Goal: Task Accomplishment & Management: Manage account settings

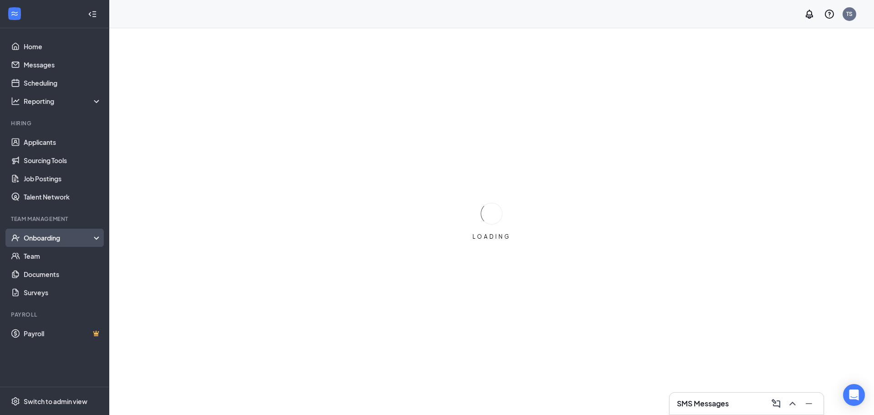
click at [56, 238] on div "Onboarding" at bounding box center [59, 237] width 70 height 9
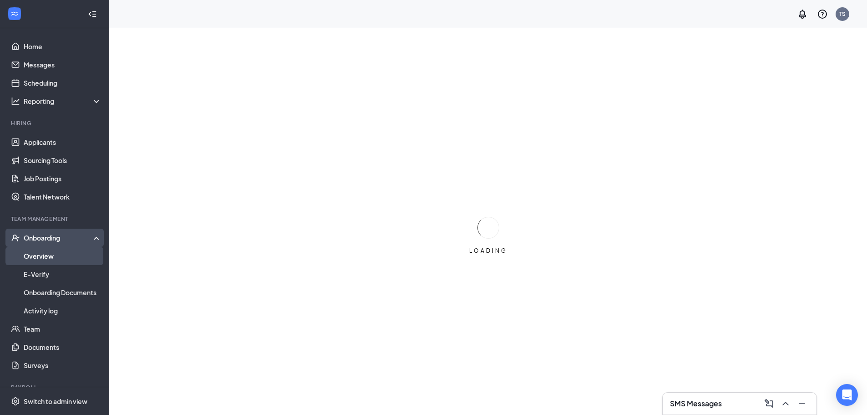
click at [51, 255] on link "Overview" at bounding box center [63, 256] width 78 height 18
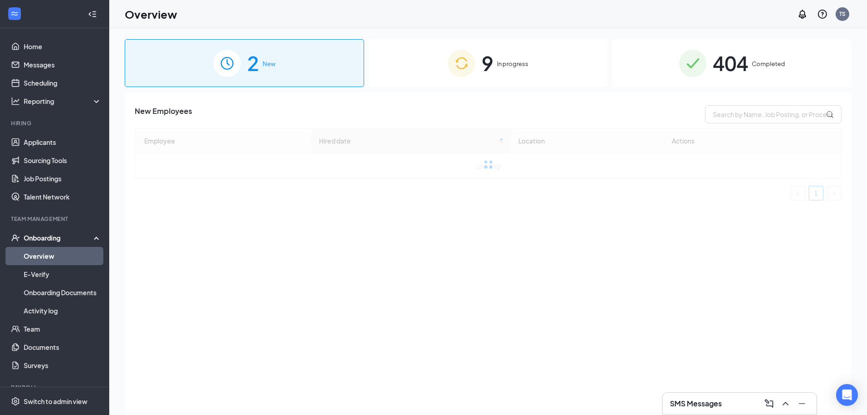
click at [450, 63] on img at bounding box center [461, 63] width 27 height 27
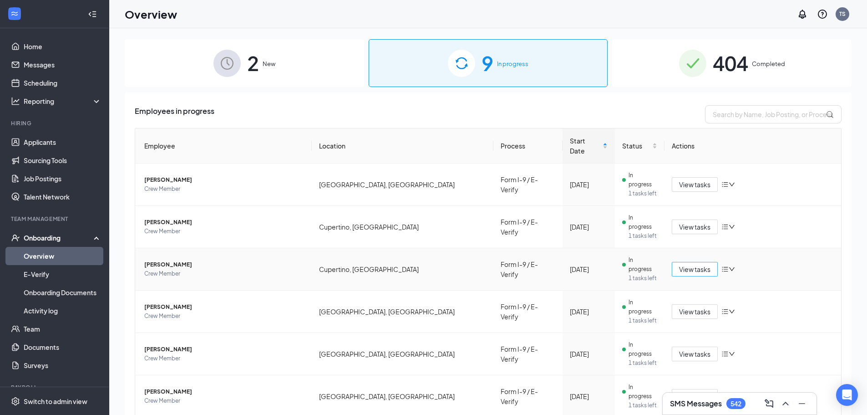
click at [690, 264] on span "View tasks" at bounding box center [694, 269] width 31 height 10
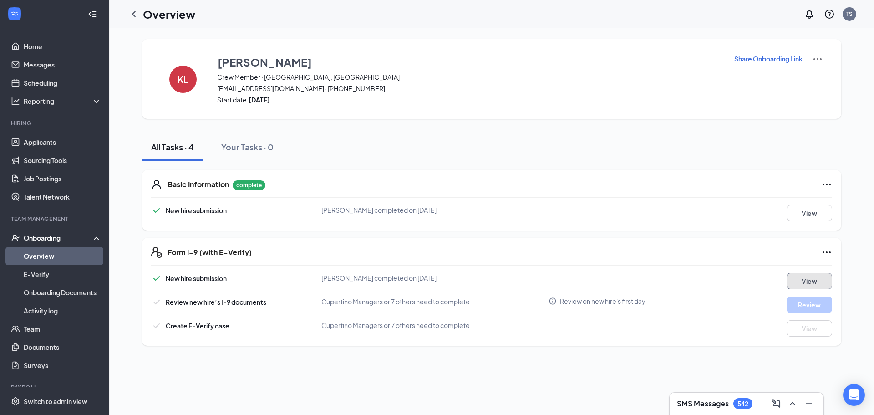
click at [800, 279] on button "View" at bounding box center [809, 281] width 46 height 16
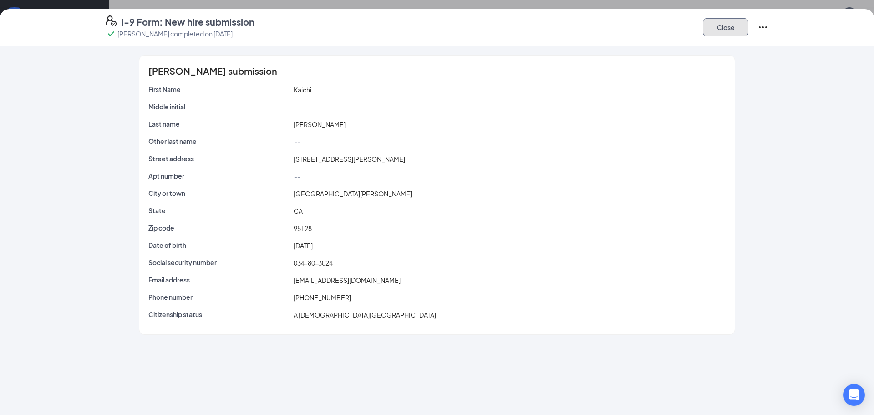
click at [718, 28] on button "Close" at bounding box center [726, 27] width 46 height 18
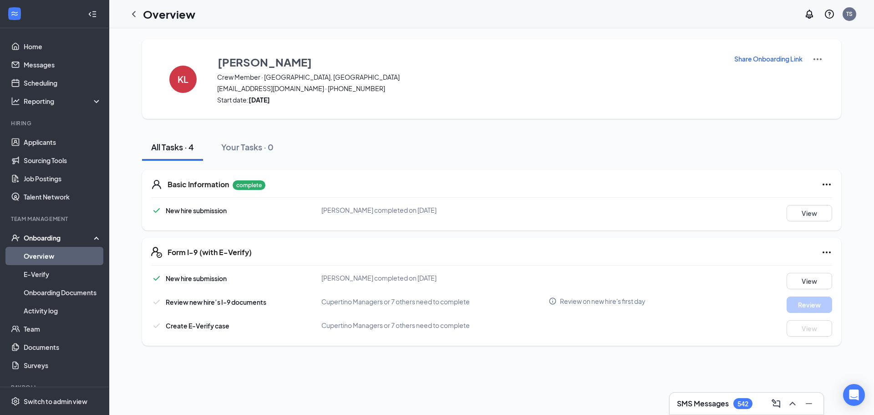
click at [132, 13] on icon "ChevronLeft" at bounding box center [133, 14] width 11 height 11
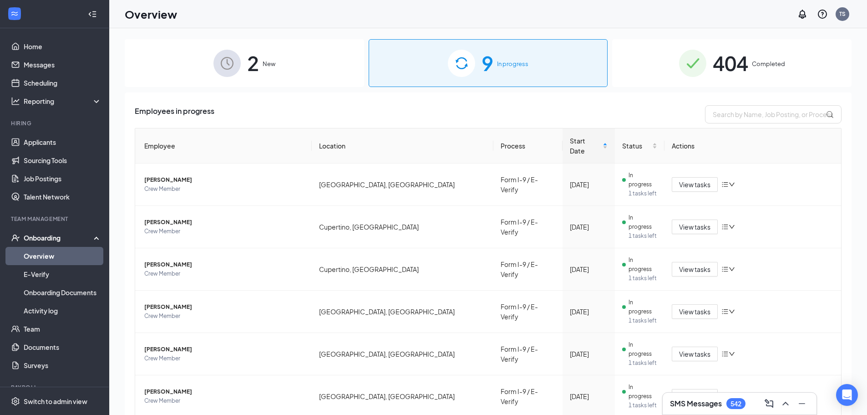
click at [734, 69] on span "404" at bounding box center [730, 62] width 35 height 31
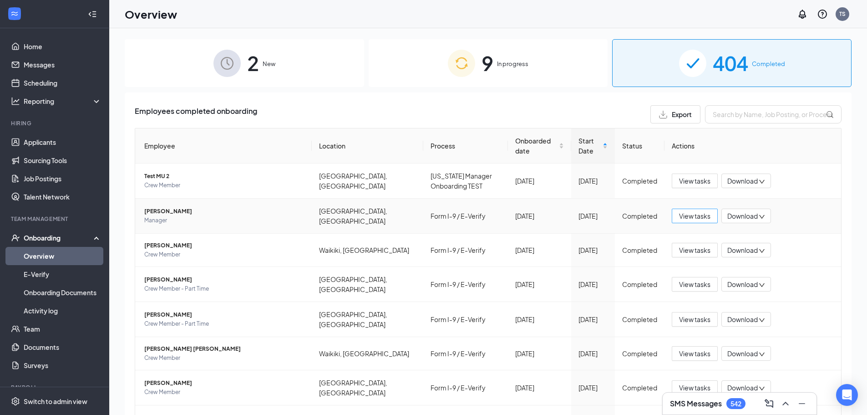
click at [691, 213] on span "View tasks" at bounding box center [694, 216] width 31 height 10
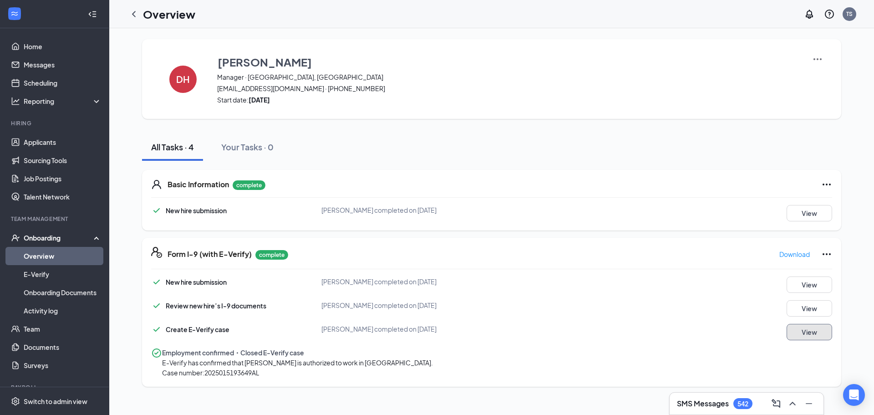
click at [815, 332] on button "View" at bounding box center [809, 332] width 46 height 16
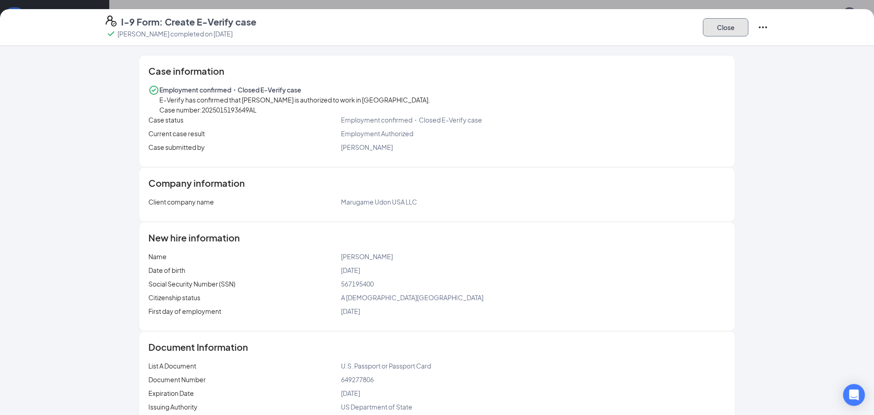
click at [717, 30] on button "Close" at bounding box center [726, 27] width 46 height 18
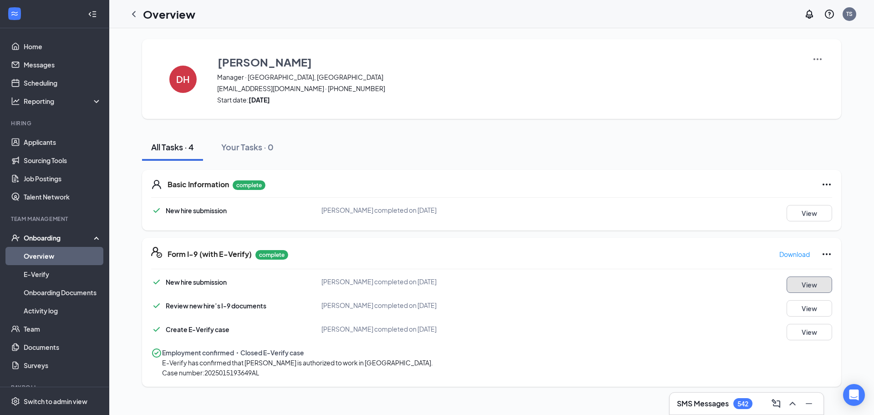
click at [804, 279] on button "View" at bounding box center [809, 284] width 46 height 16
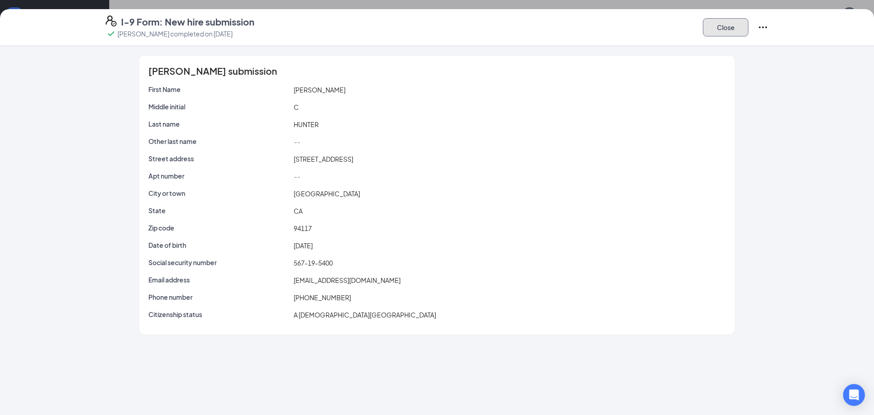
click at [718, 23] on button "Close" at bounding box center [726, 27] width 46 height 18
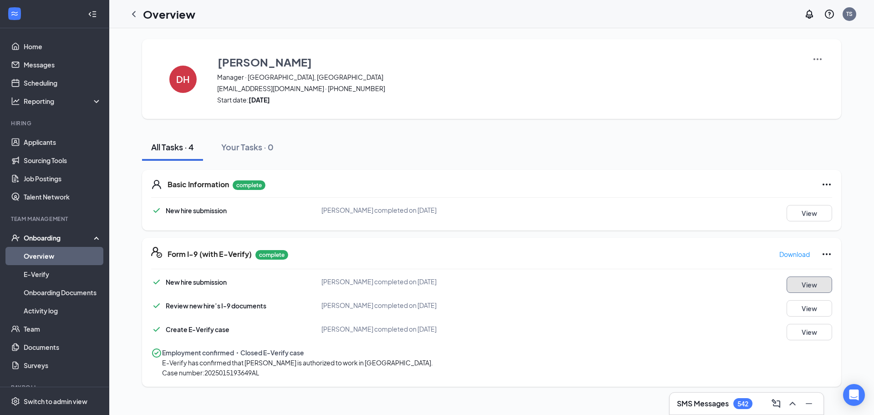
click at [797, 284] on button "View" at bounding box center [809, 284] width 46 height 16
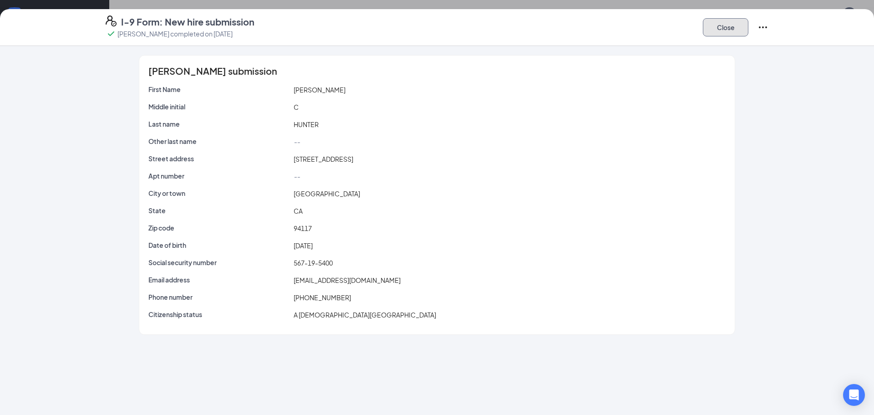
click at [711, 29] on button "Close" at bounding box center [726, 27] width 46 height 18
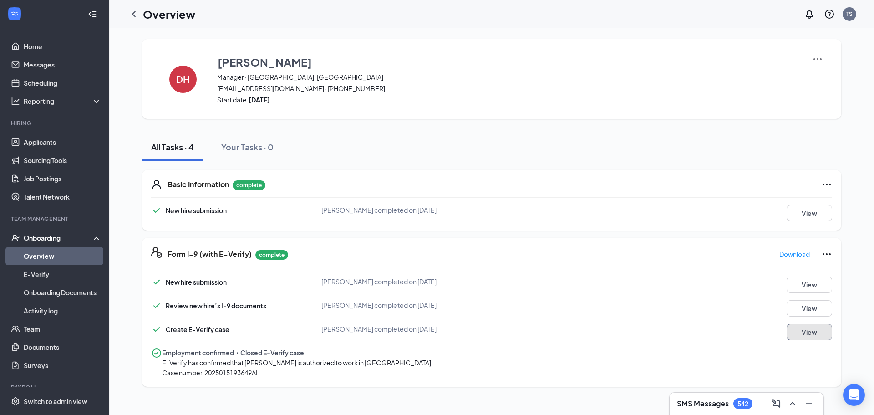
click at [796, 327] on button "View" at bounding box center [809, 332] width 46 height 16
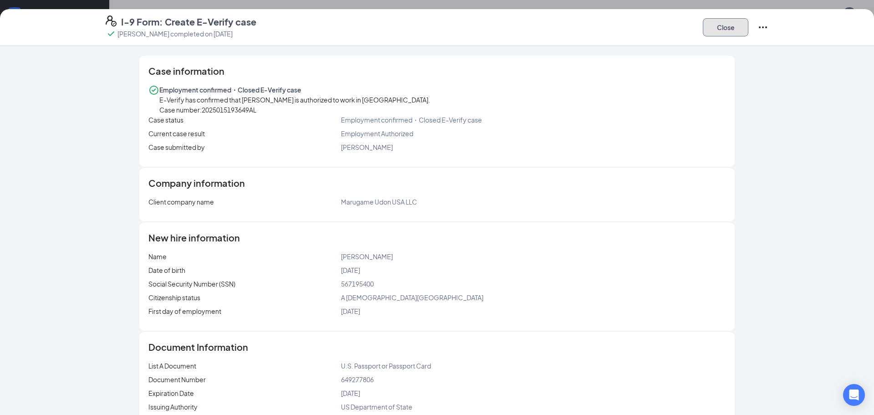
click at [723, 28] on button "Close" at bounding box center [726, 27] width 46 height 18
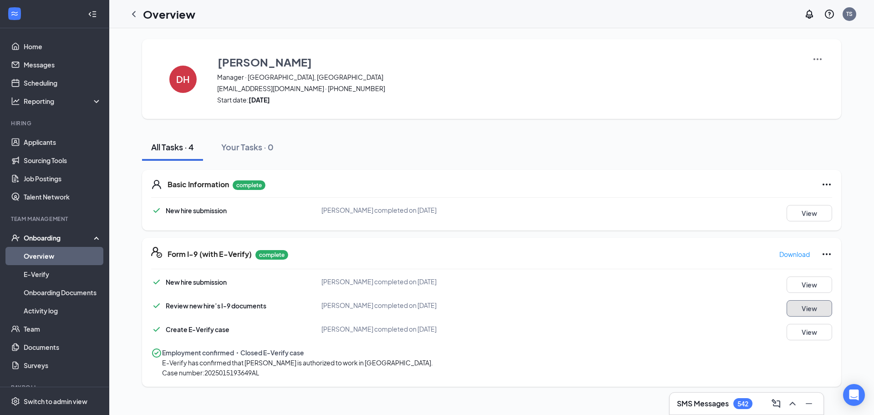
click at [799, 305] on button "View" at bounding box center [809, 308] width 46 height 16
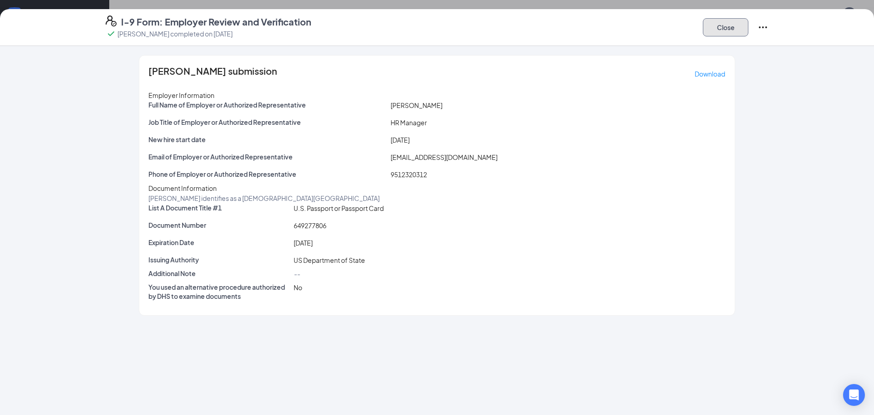
click at [712, 20] on button "Close" at bounding box center [726, 27] width 46 height 18
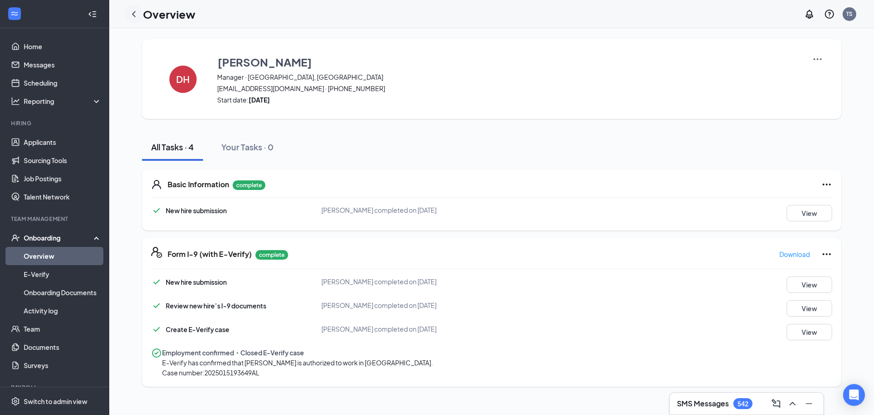
click at [140, 14] on div at bounding box center [134, 14] width 18 height 18
click at [135, 13] on icon "ChevronLeft" at bounding box center [133, 14] width 11 height 11
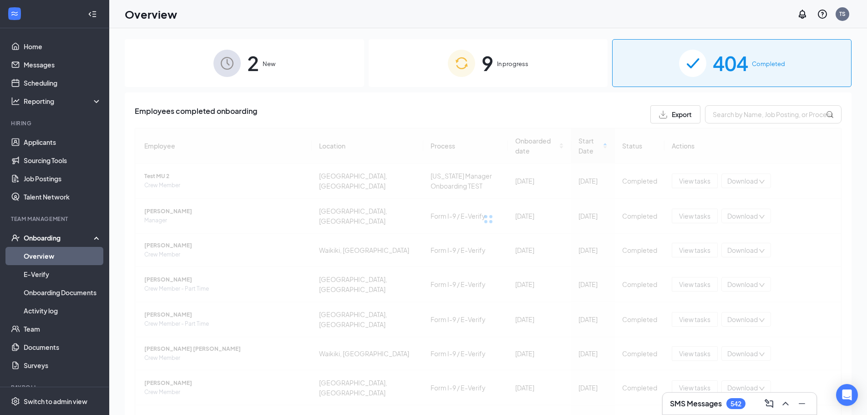
click at [488, 77] on span "9" at bounding box center [488, 62] width 12 height 31
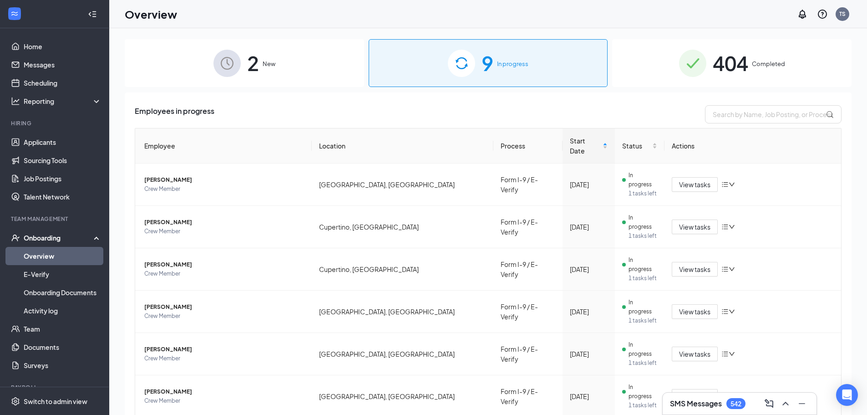
click at [476, 62] on div "9 In progress" at bounding box center [488, 63] width 239 height 48
click at [679, 264] on span "View tasks" at bounding box center [694, 269] width 31 height 10
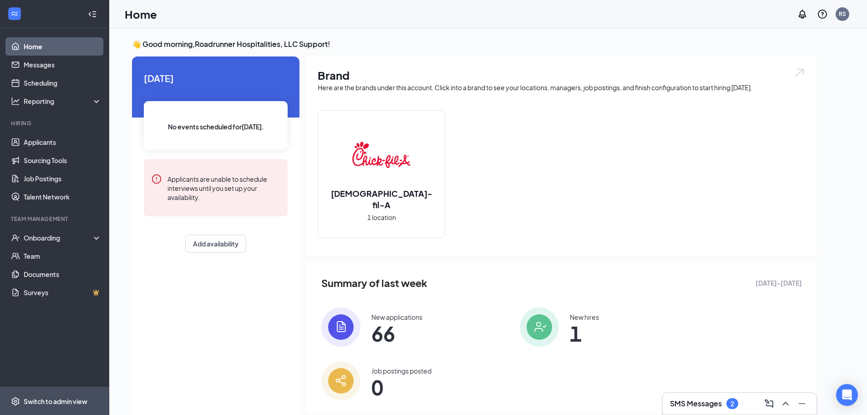
click at [41, 396] on div "Switch to admin view" at bounding box center [56, 400] width 64 height 9
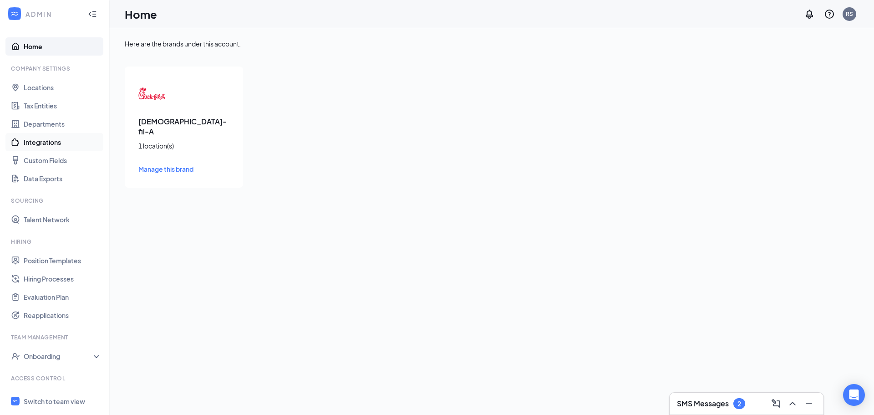
click at [51, 138] on link "Integrations" at bounding box center [63, 142] width 78 height 18
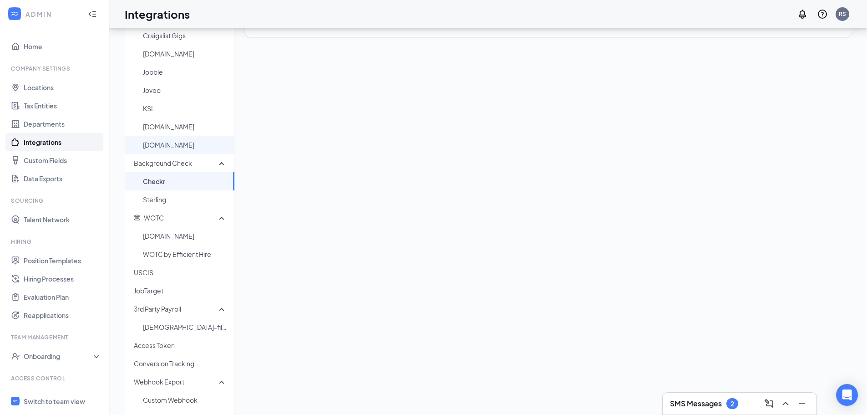
scroll to position [128, 0]
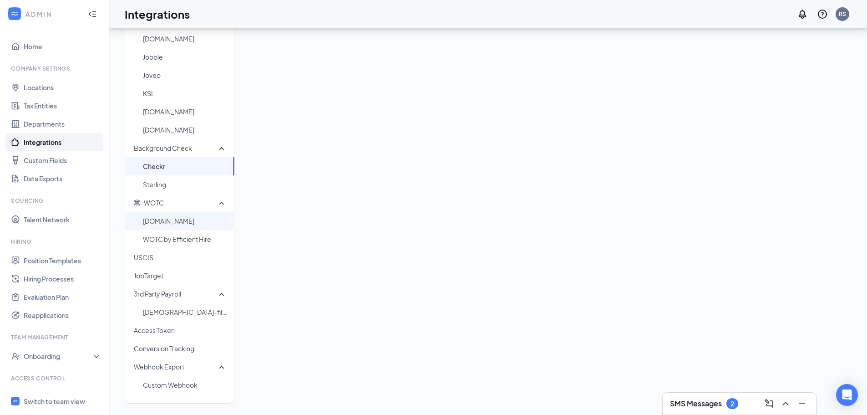
click at [179, 218] on span "[DOMAIN_NAME]" at bounding box center [185, 221] width 84 height 18
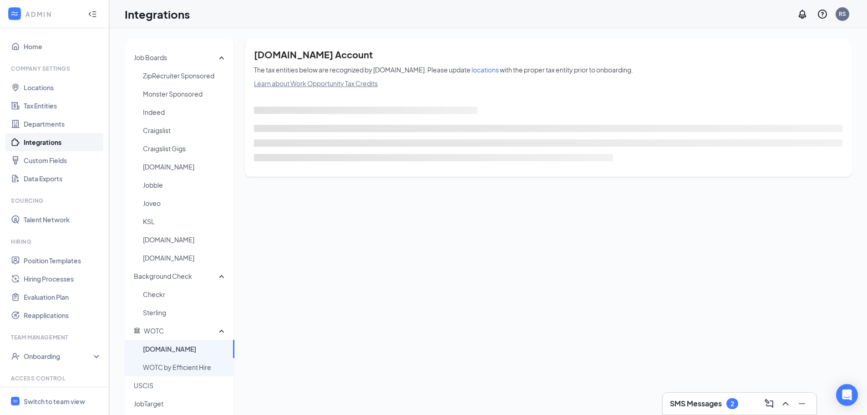
click at [190, 365] on span "WOTC by Efficient Hire" at bounding box center [185, 367] width 84 height 18
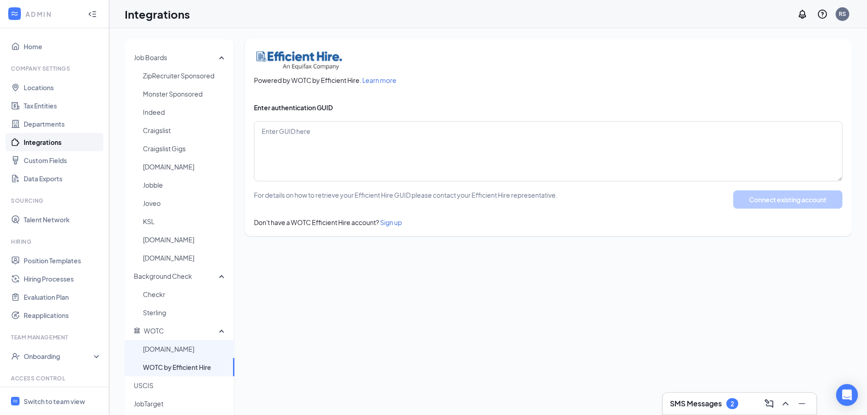
click at [184, 347] on span "WOTC.com" at bounding box center [185, 349] width 84 height 18
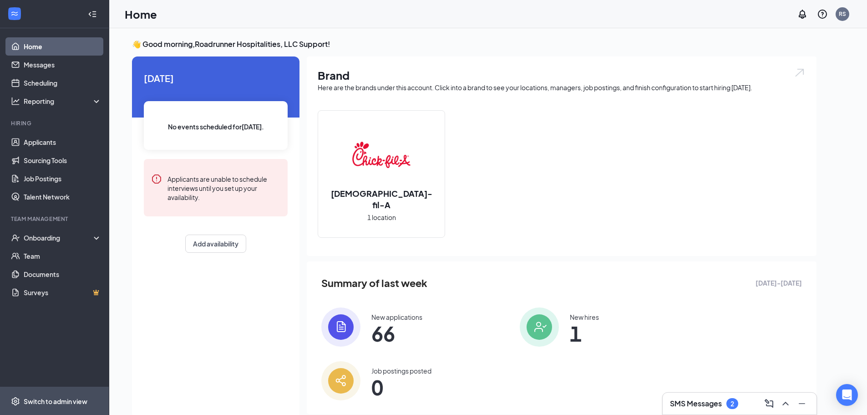
click at [45, 399] on div "Switch to admin view" at bounding box center [56, 400] width 64 height 9
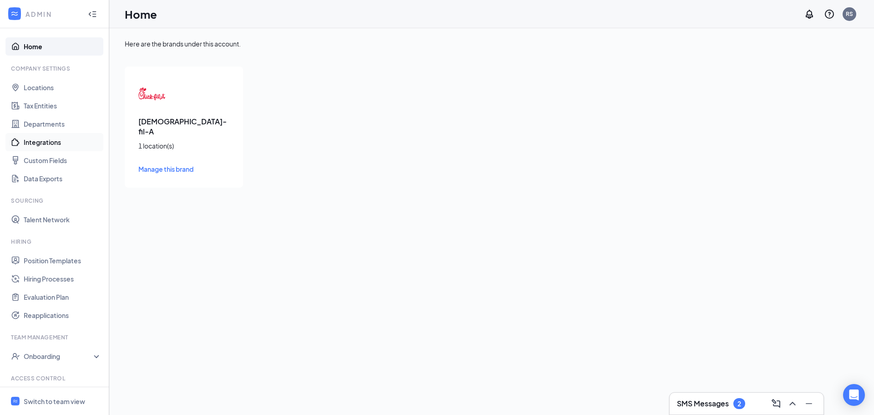
click at [41, 142] on link "Integrations" at bounding box center [63, 142] width 78 height 18
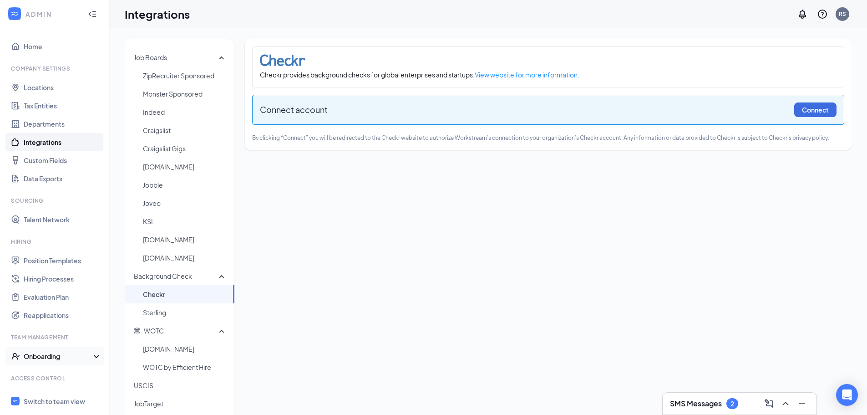
click at [50, 360] on div "Onboarding" at bounding box center [59, 355] width 70 height 9
click at [52, 372] on link "Onboarding Processes" at bounding box center [63, 374] width 78 height 18
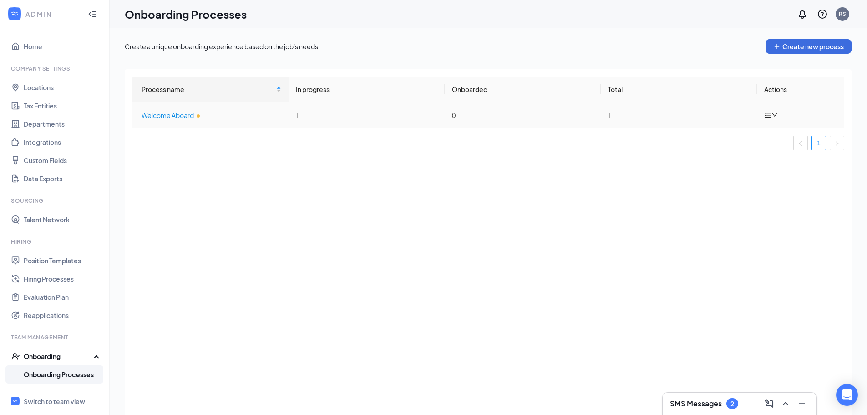
click at [171, 113] on div "Welcome Aboard" at bounding box center [212, 115] width 140 height 10
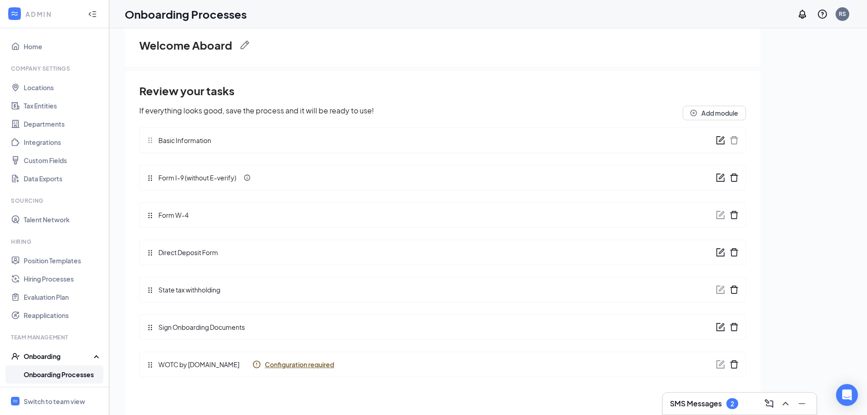
scroll to position [41, 0]
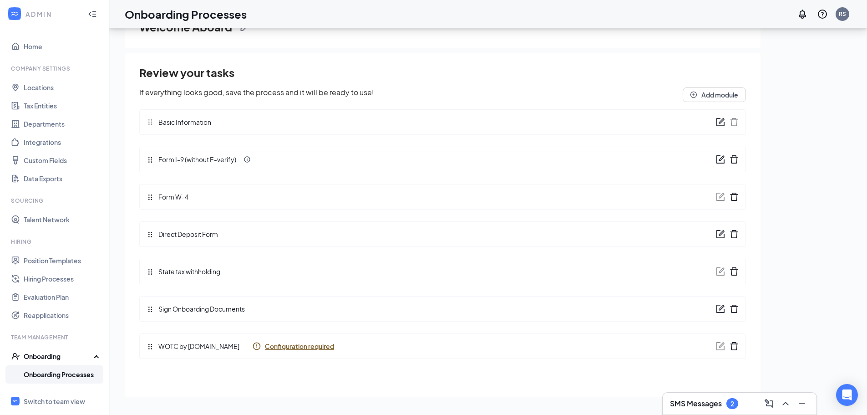
click at [309, 348] on span "Configuration required" at bounding box center [299, 345] width 69 height 9
click at [42, 105] on link "Tax Entities" at bounding box center [63, 105] width 78 height 18
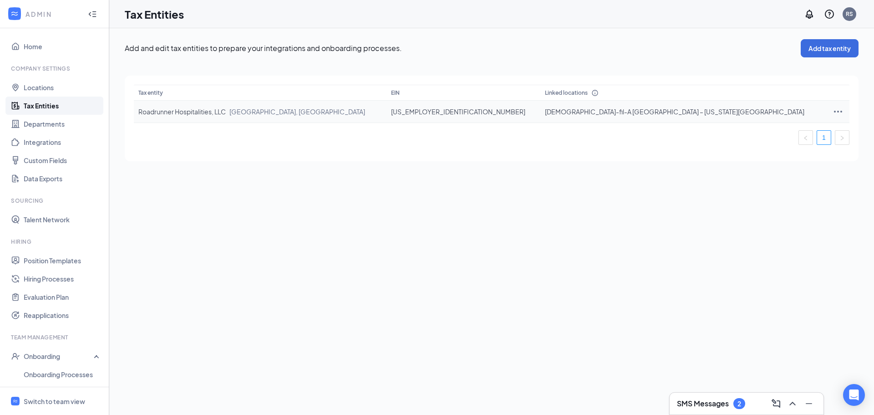
click at [832, 113] on icon "Ellipses" at bounding box center [837, 111] width 11 height 11
click at [772, 127] on span "Edit entity details" at bounding box center [773, 131] width 87 height 10
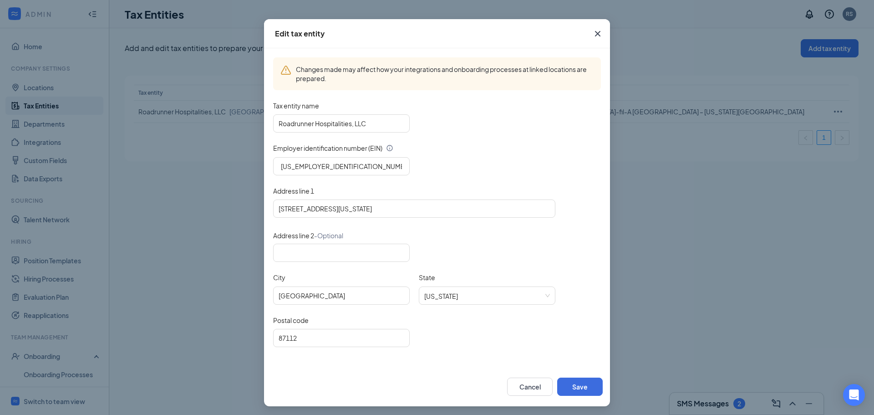
scroll to position [29, 0]
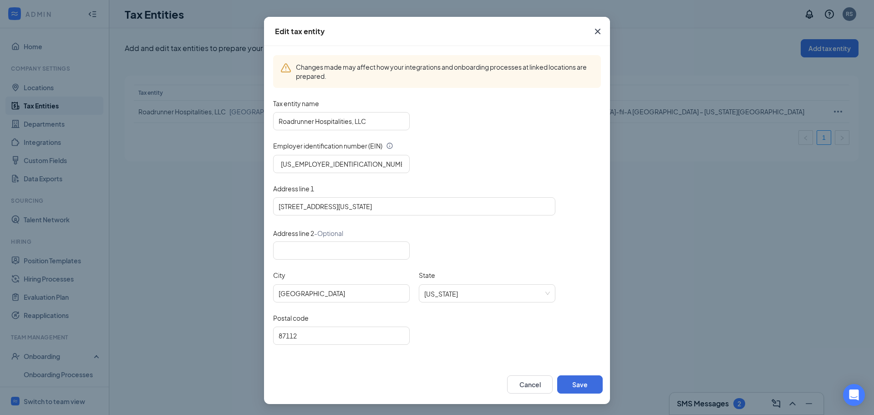
click at [598, 33] on icon "Cross" at bounding box center [597, 31] width 11 height 11
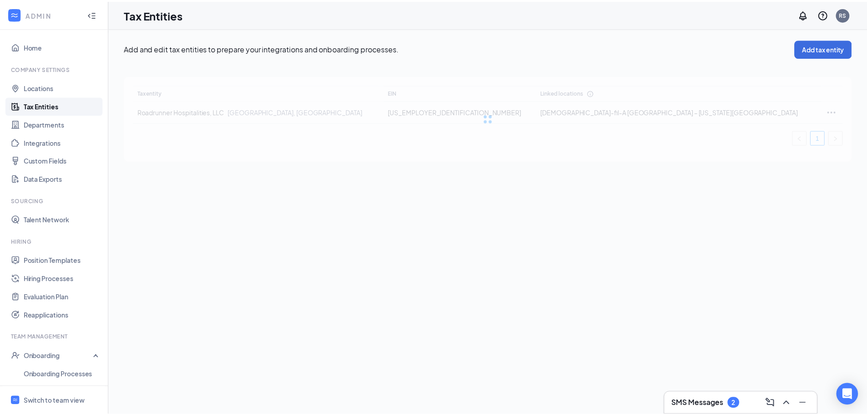
scroll to position [0, 0]
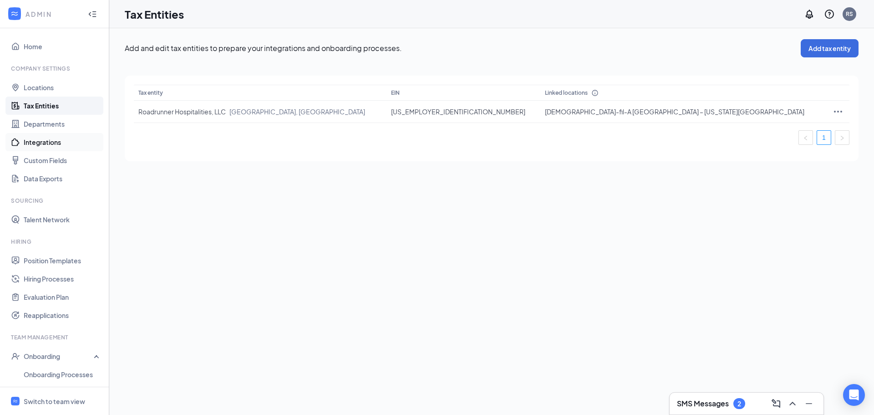
click at [46, 137] on link "Integrations" at bounding box center [63, 142] width 78 height 18
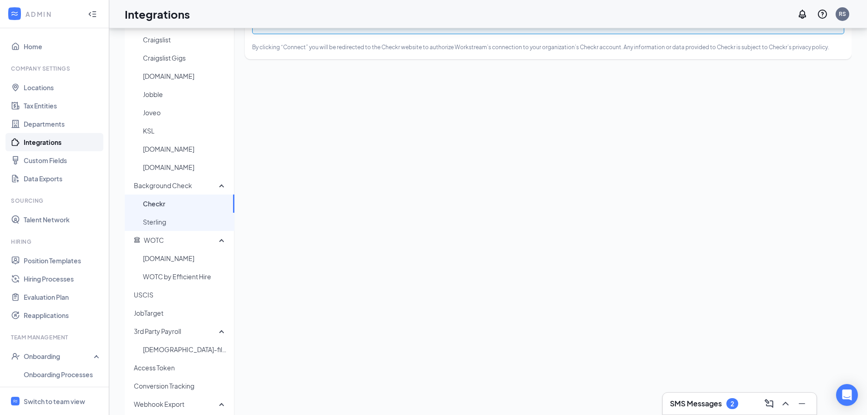
scroll to position [91, 0]
click at [187, 258] on span "WOTC.com" at bounding box center [185, 257] width 84 height 18
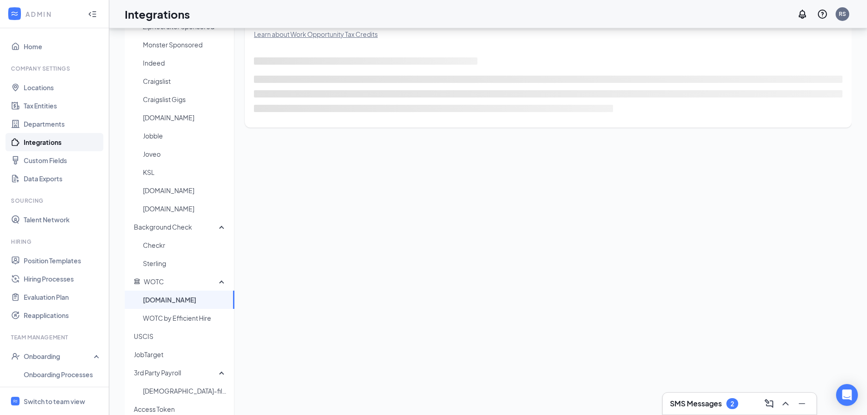
scroll to position [46, 0]
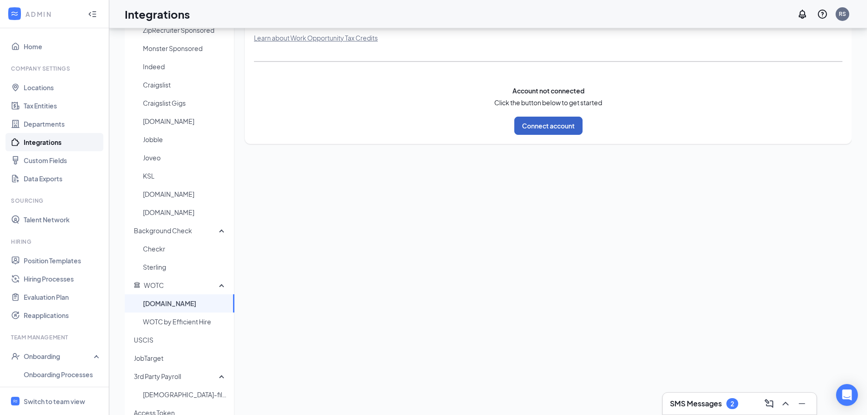
click at [559, 130] on button "Connect account" at bounding box center [548, 126] width 68 height 18
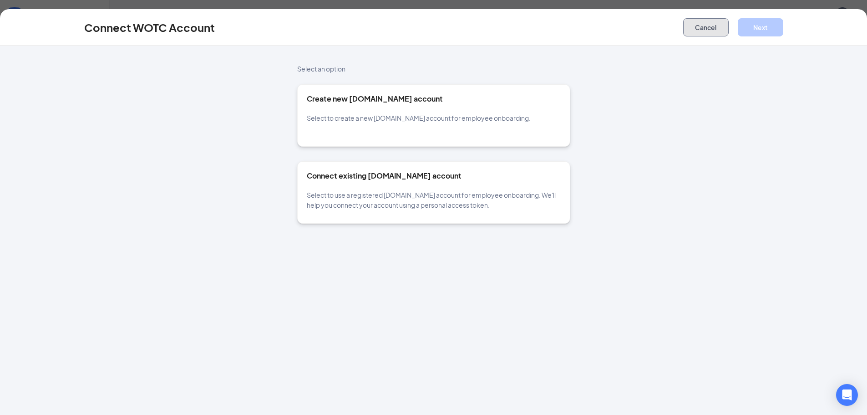
click at [702, 27] on button "Cancel" at bounding box center [706, 27] width 46 height 18
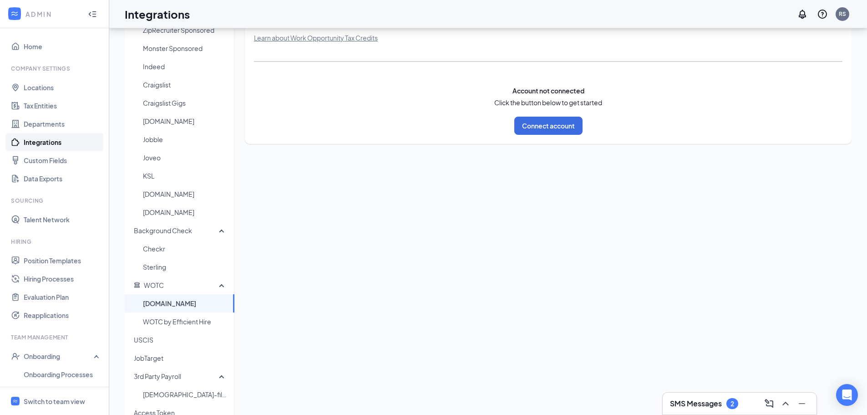
click at [642, 7] on div "Integrations RS" at bounding box center [488, 14] width 758 height 28
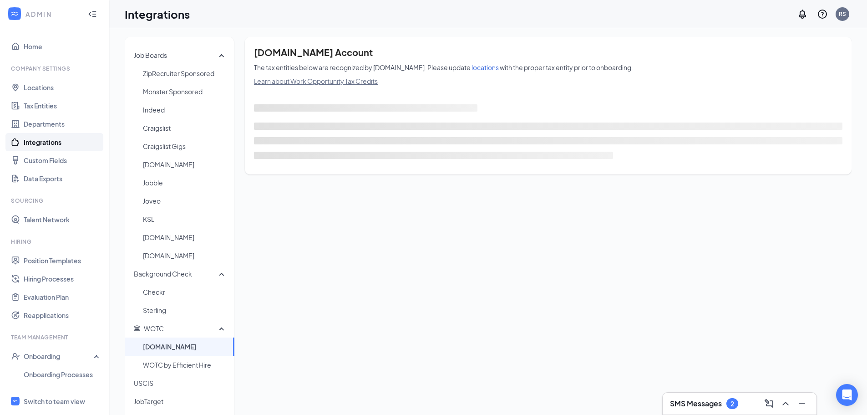
scroll to position [0, 0]
click at [472, 68] on span "locations" at bounding box center [485, 70] width 27 height 8
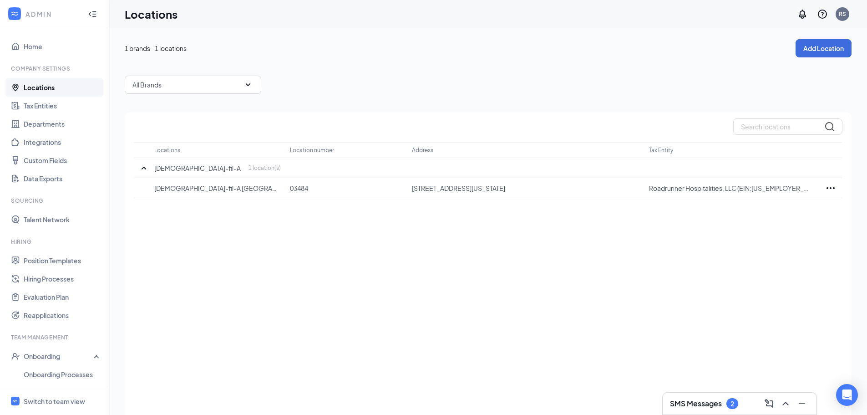
click at [46, 87] on link "Locations" at bounding box center [63, 87] width 78 height 18
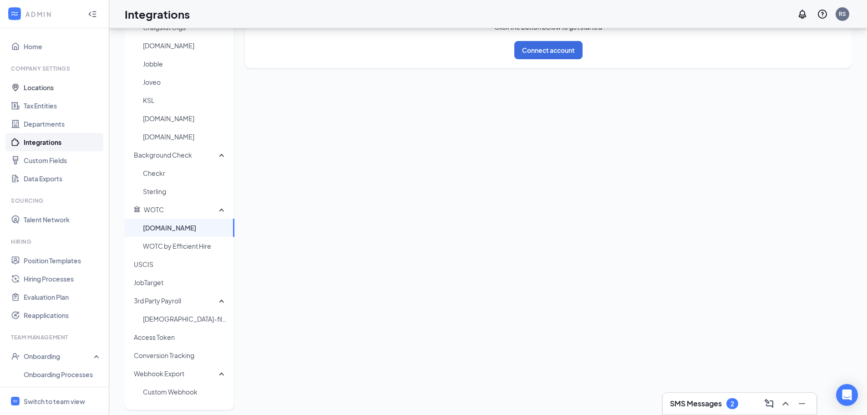
scroll to position [128, 0]
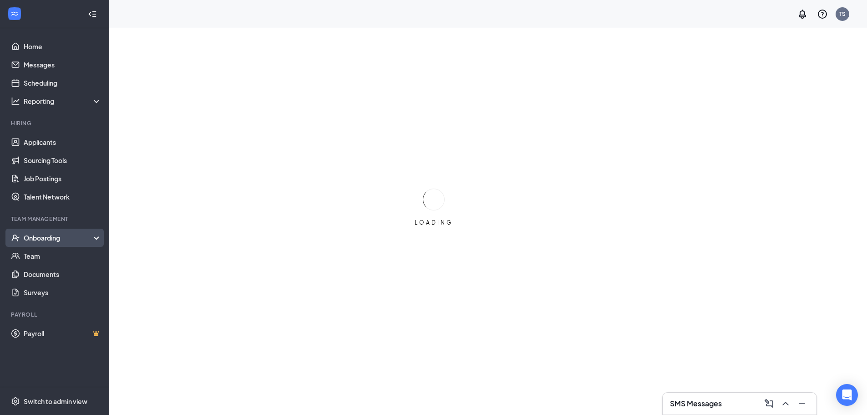
click at [57, 241] on div "Onboarding" at bounding box center [59, 237] width 70 height 9
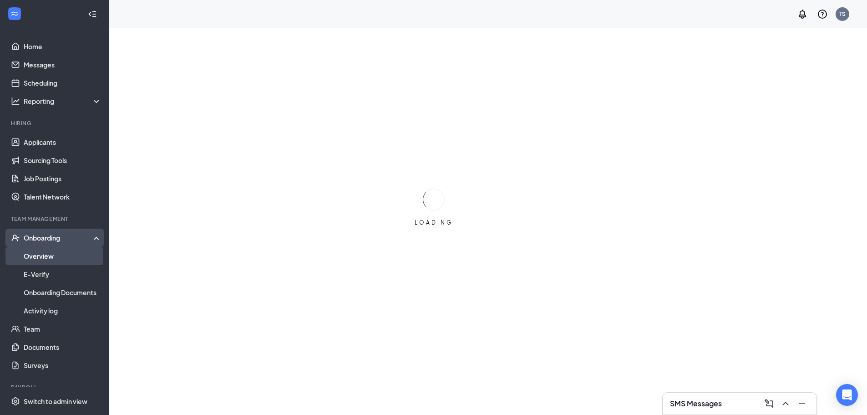
click at [51, 258] on link "Overview" at bounding box center [63, 256] width 78 height 18
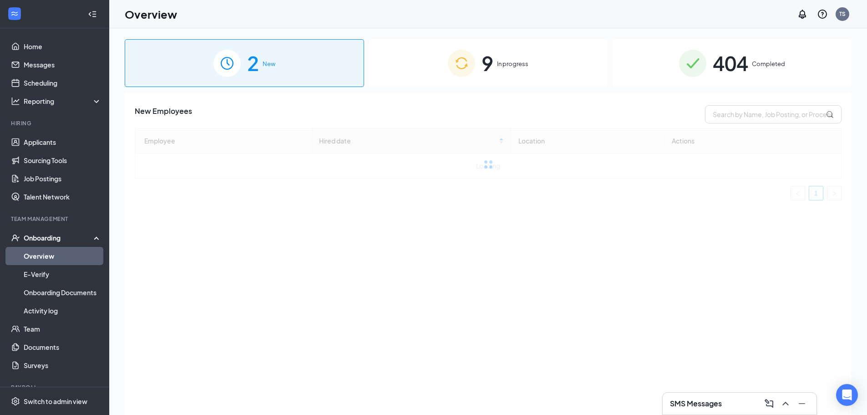
click at [446, 65] on div "9 In progress" at bounding box center [488, 63] width 239 height 48
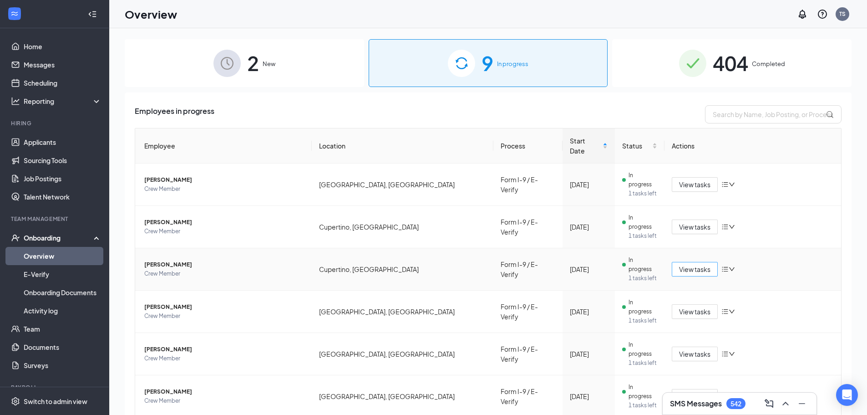
click at [683, 264] on span "View tasks" at bounding box center [694, 269] width 31 height 10
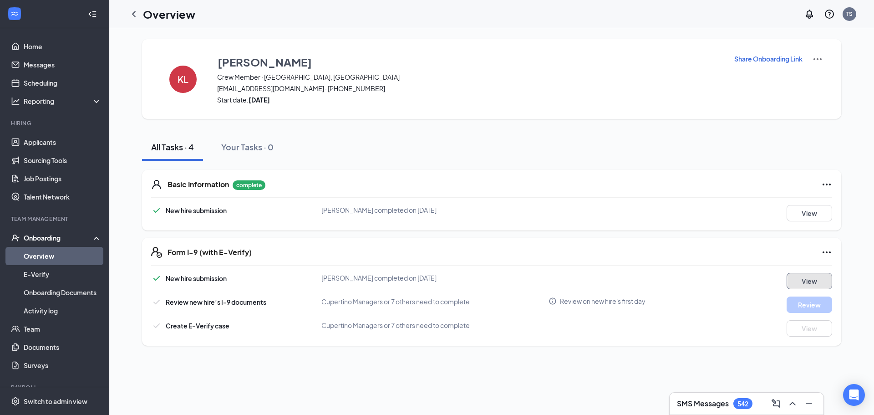
click at [792, 282] on button "View" at bounding box center [809, 281] width 46 height 16
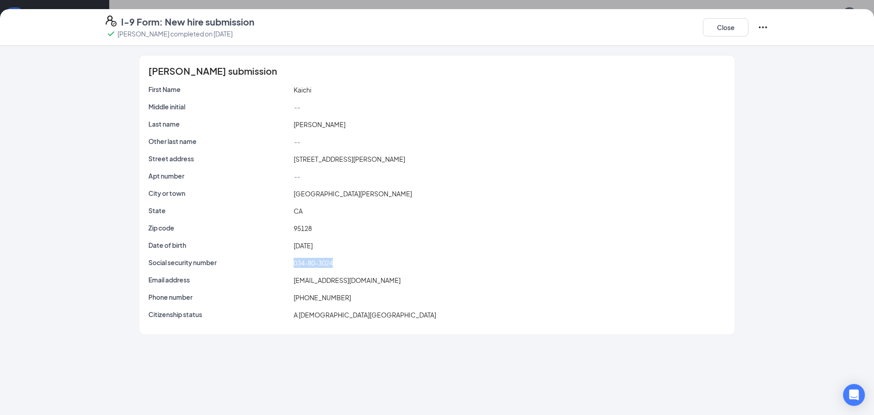
drag, startPoint x: 290, startPoint y: 261, endPoint x: 342, endPoint y: 262, distance: 51.9
click at [342, 262] on div "Social security number 034-80-3024" at bounding box center [437, 263] width 581 height 10
click at [725, 25] on button "Close" at bounding box center [726, 27] width 46 height 18
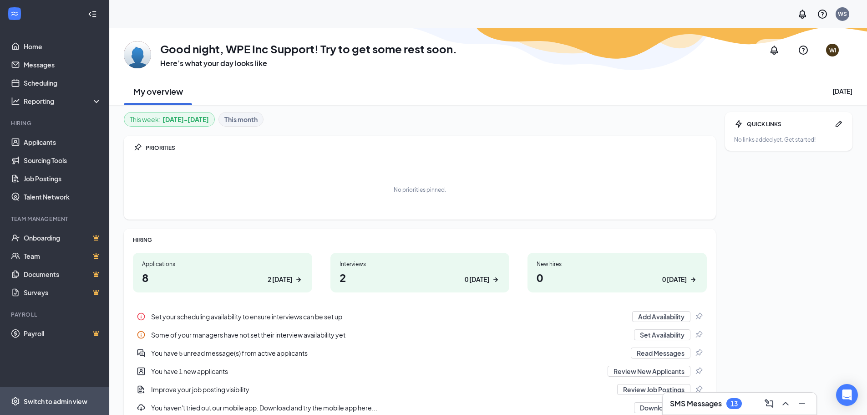
click at [48, 400] on div "Switch to admin view" at bounding box center [56, 400] width 64 height 9
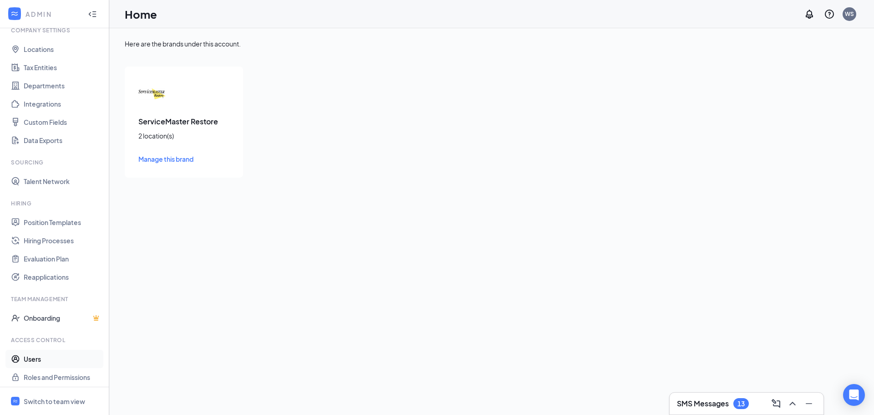
scroll to position [41, 0]
click at [41, 355] on link "Users" at bounding box center [63, 355] width 78 height 18
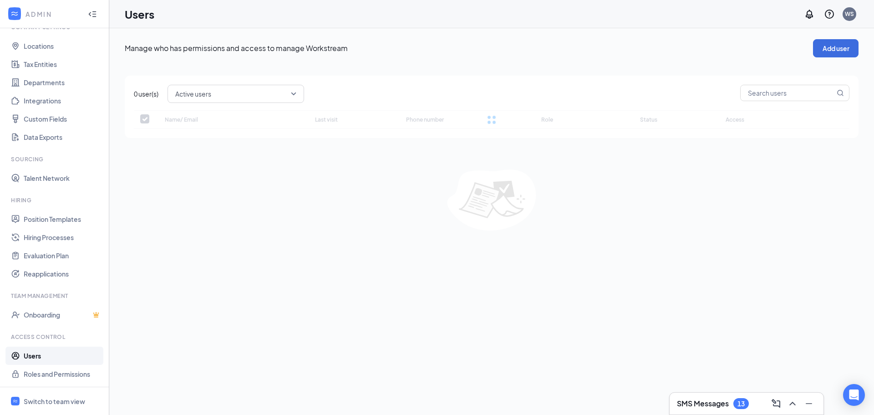
checkbox input "false"
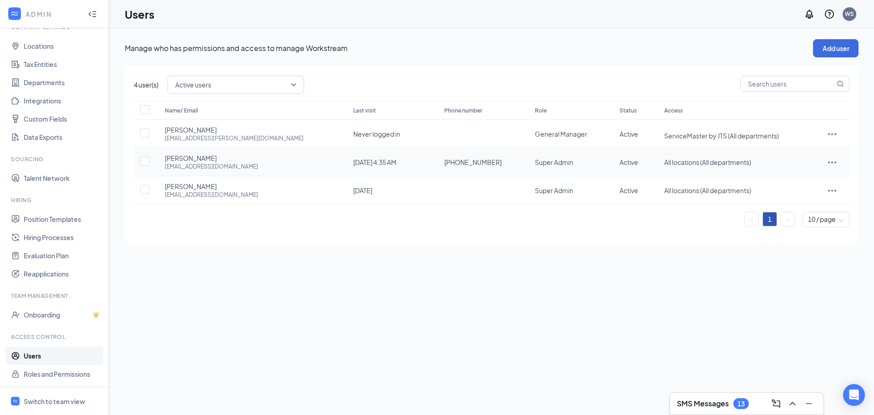
click at [832, 162] on div "Name/ Email Last visit Phone number Role Status Access [PERSON_NAME] [PERSON_NA…" at bounding box center [491, 164] width 715 height 126
click at [838, 159] on div at bounding box center [831, 162] width 17 height 11
click at [785, 178] on span "Edit user" at bounding box center [789, 181] width 26 height 8
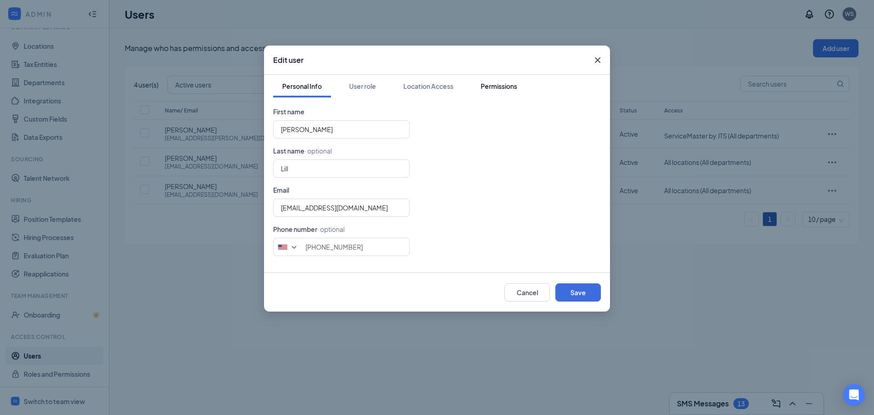
click at [493, 87] on div "Permissions" at bounding box center [499, 85] width 36 height 9
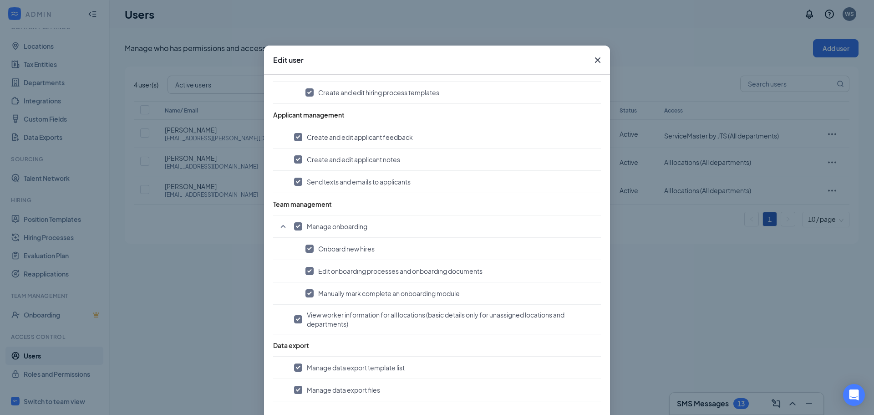
scroll to position [519, 0]
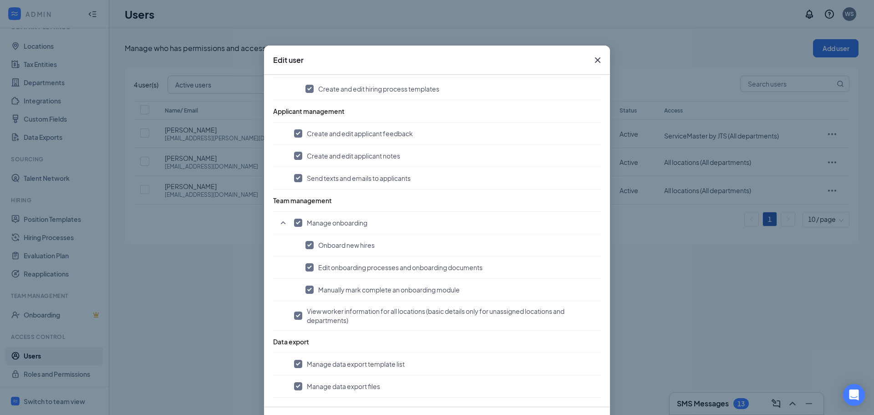
click at [595, 59] on icon "Cross" at bounding box center [597, 59] width 5 height 5
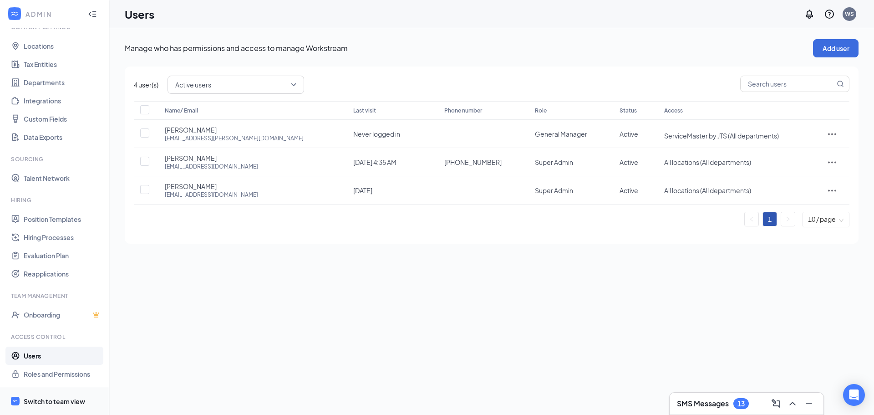
click at [43, 397] on div "Switch to team view" at bounding box center [54, 400] width 61 height 9
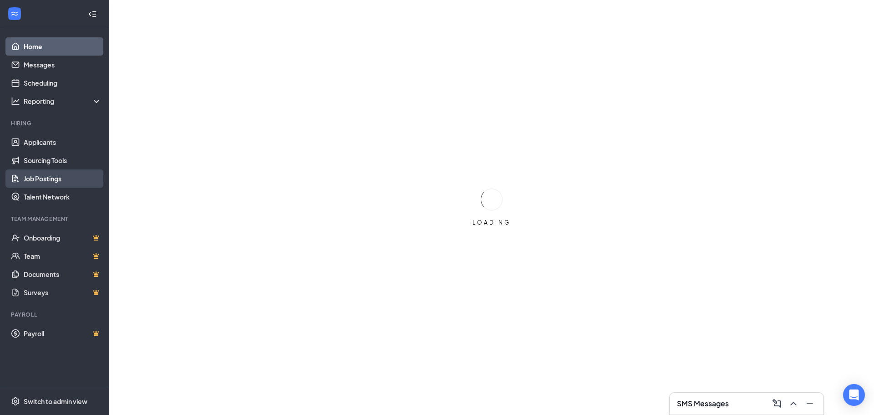
click at [62, 180] on link "Job Postings" at bounding box center [63, 178] width 78 height 18
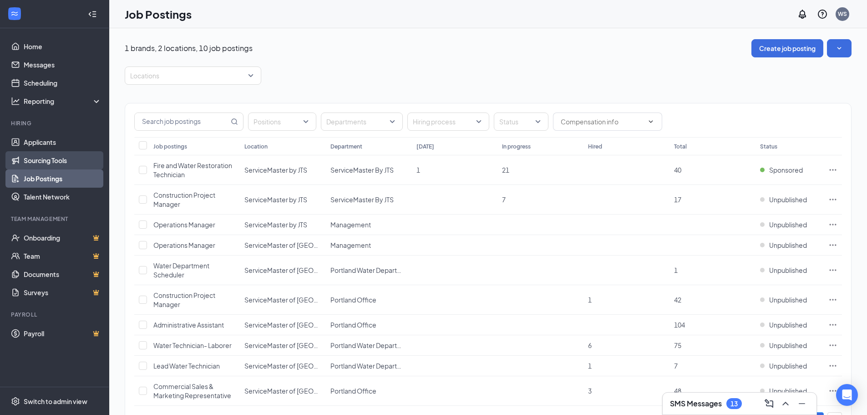
click at [62, 159] on link "Sourcing Tools" at bounding box center [63, 160] width 78 height 18
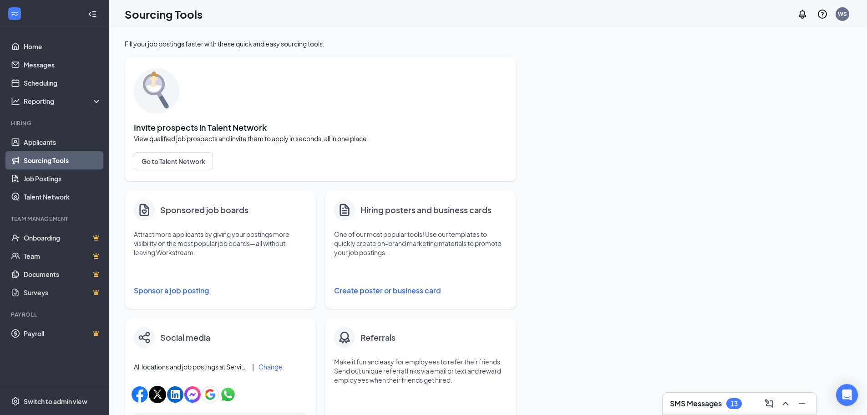
click at [192, 293] on button "Sponsor a job posting" at bounding box center [220, 290] width 173 height 18
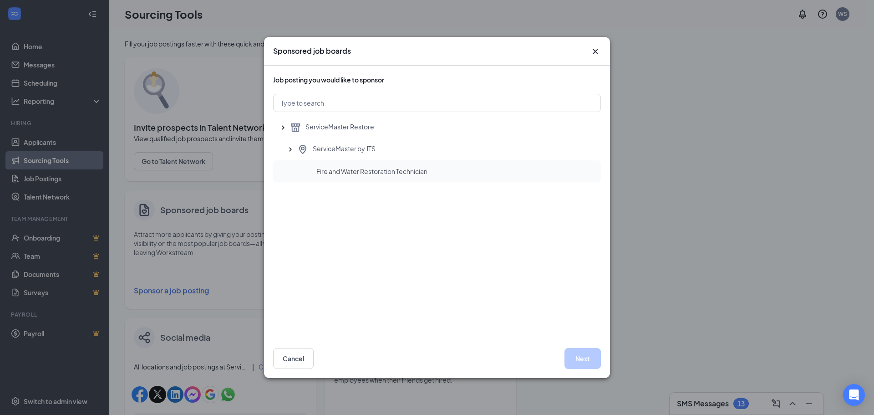
click at [388, 166] on div "Fire and Water Restoration Technician" at bounding box center [437, 171] width 328 height 22
click at [582, 354] on button "Next" at bounding box center [582, 358] width 36 height 21
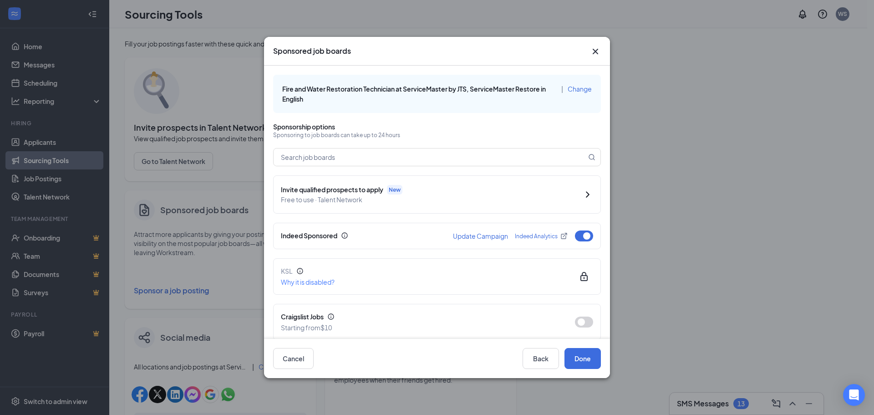
click at [598, 48] on icon "Cross" at bounding box center [595, 51] width 11 height 11
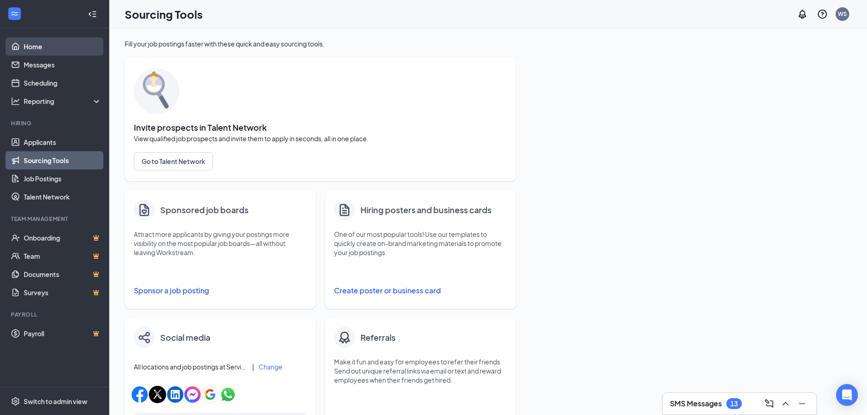
click at [61, 49] on link "Home" at bounding box center [63, 46] width 78 height 18
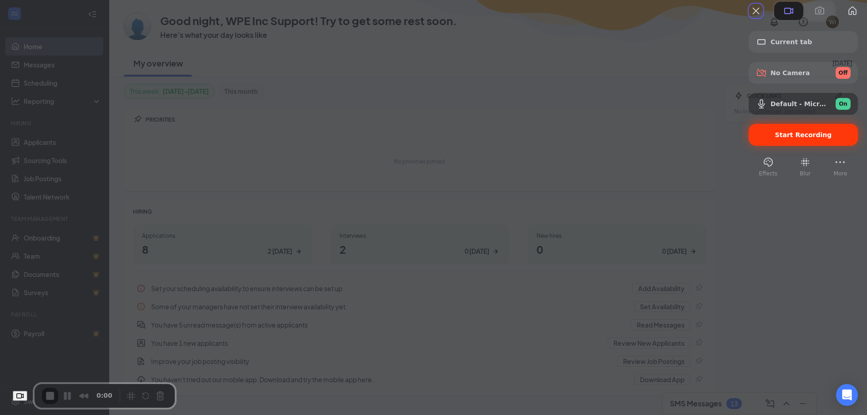
click at [766, 138] on span "Start Recording" at bounding box center [803, 134] width 95 height 7
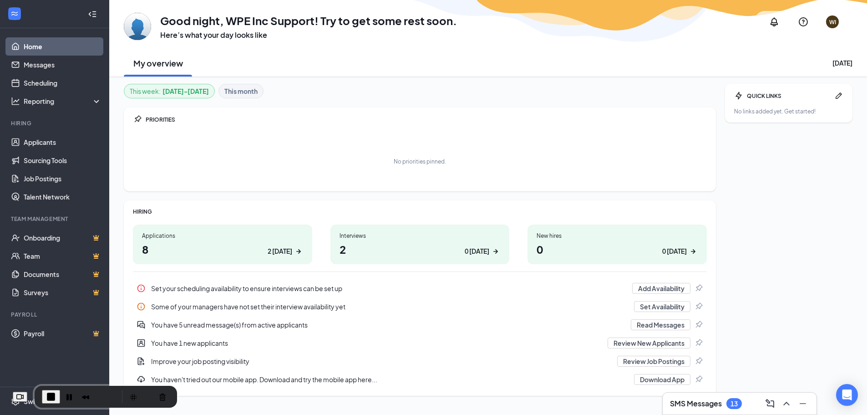
click at [767, 161] on div "QUICK LINKS No links added yet. Get started!" at bounding box center [788, 240] width 127 height 312
click at [46, 162] on link "Sourcing Tools" at bounding box center [63, 160] width 78 height 18
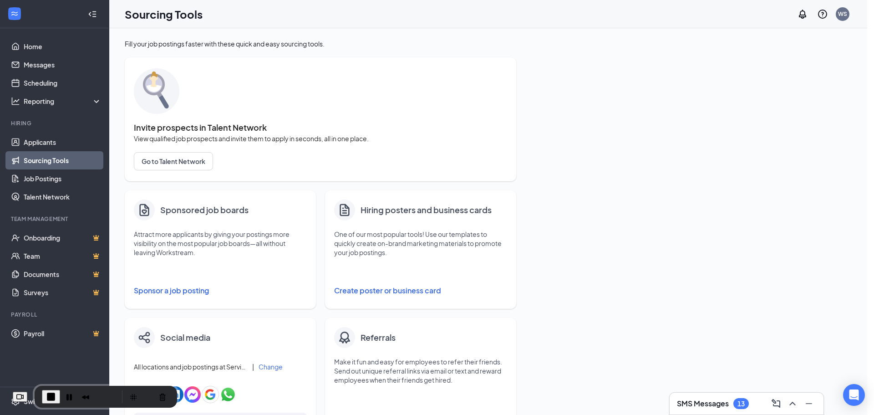
click at [172, 289] on button "Sponsor a job posting" at bounding box center [220, 290] width 173 height 18
click at [191, 290] on button "Sponsor a job posting" at bounding box center [220, 290] width 173 height 18
click at [594, 199] on div "Fill your job postings faster with these quick and easy sourcing tools. Invite …" at bounding box center [488, 369] width 727 height 661
click at [167, 400] on button "Cancel Recording" at bounding box center [162, 396] width 15 height 15
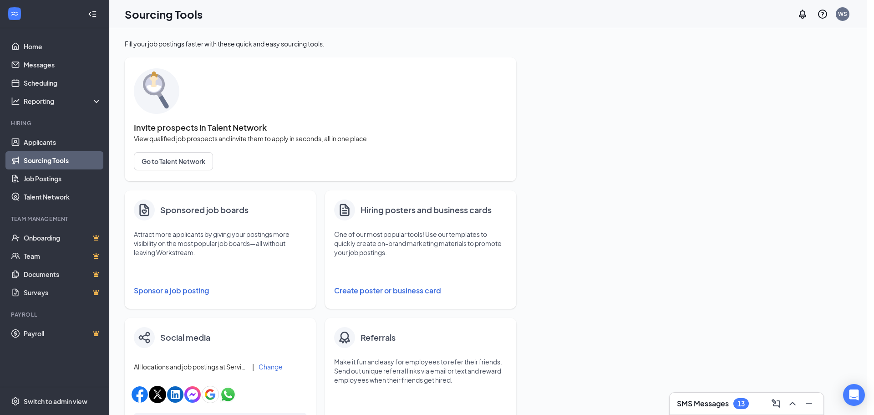
click at [173, 289] on button "Sponsor a job posting" at bounding box center [220, 290] width 173 height 18
click at [193, 293] on button "Sponsor a job posting" at bounding box center [220, 290] width 173 height 18
click at [60, 139] on link "Applicants" at bounding box center [63, 142] width 78 height 18
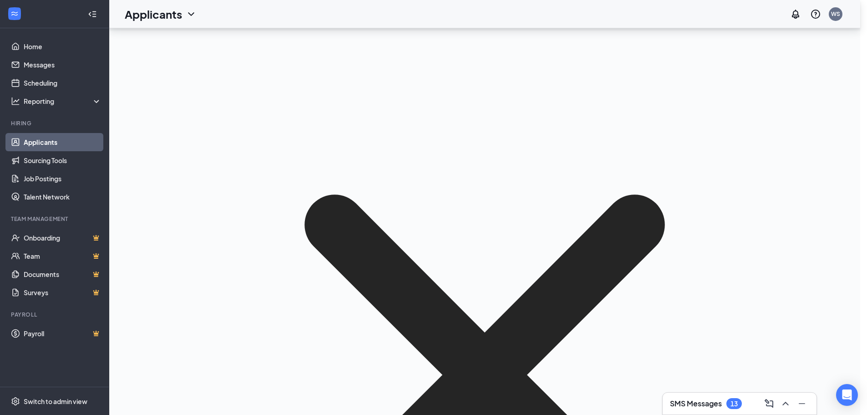
scroll to position [637, 0]
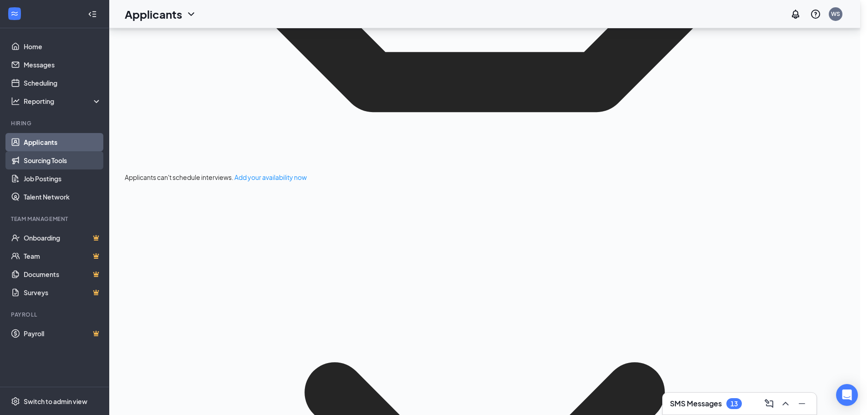
click at [47, 160] on link "Sourcing Tools" at bounding box center [63, 160] width 78 height 18
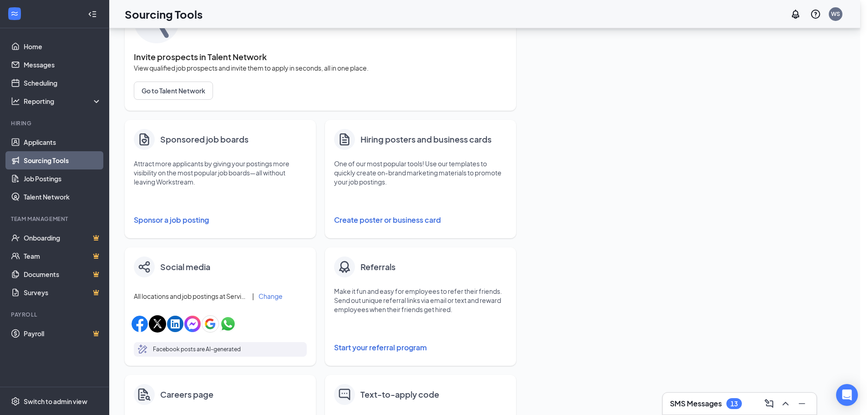
scroll to position [69, 0]
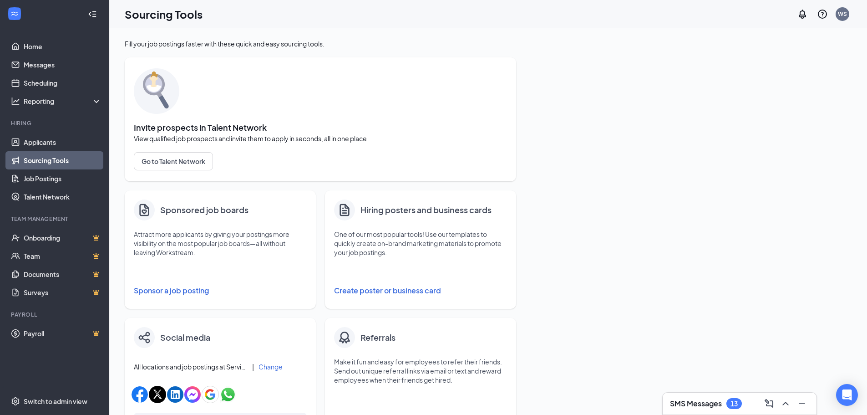
click at [172, 290] on button "Sponsor a job posting" at bounding box center [220, 290] width 173 height 18
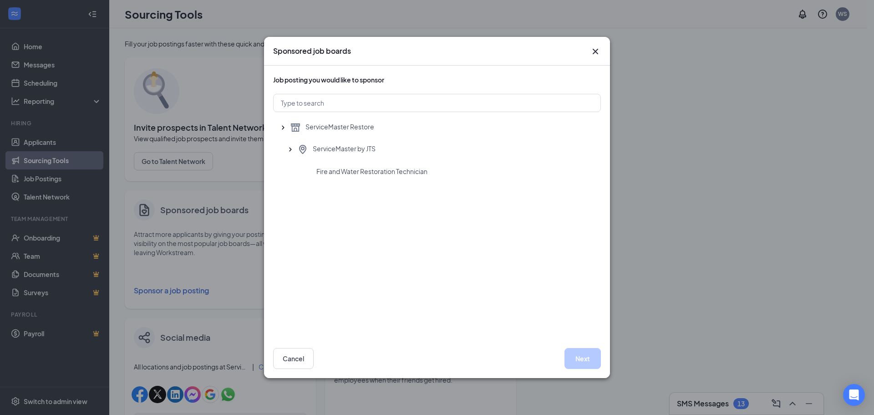
click at [595, 51] on icon "Cross" at bounding box center [595, 51] width 11 height 11
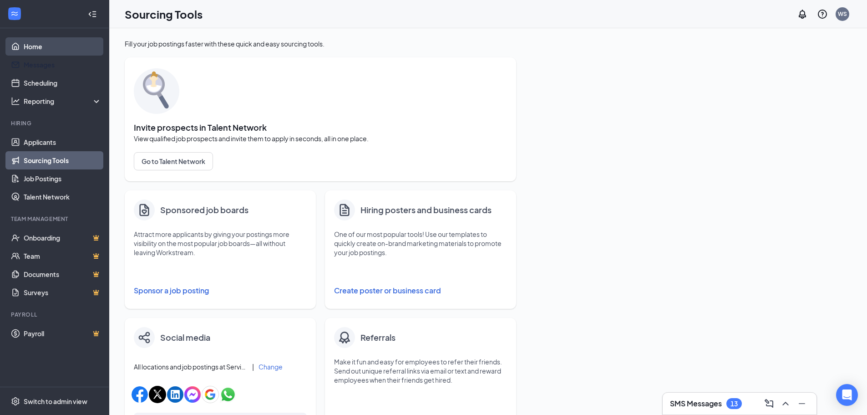
click at [43, 49] on link "Home" at bounding box center [63, 46] width 78 height 18
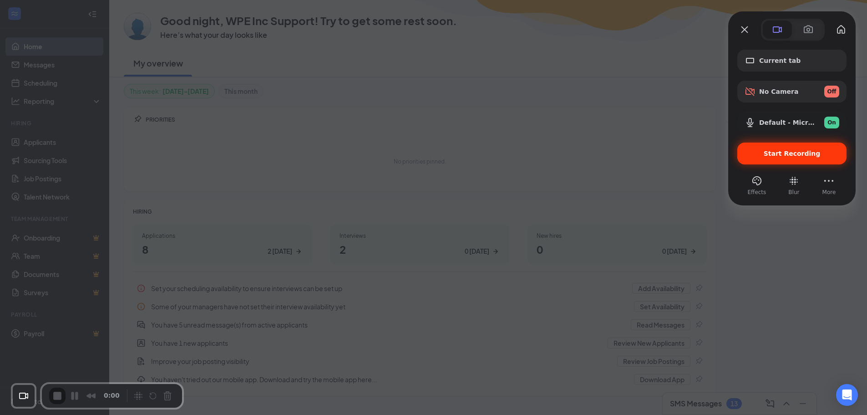
click at [777, 155] on span "Start Recording" at bounding box center [792, 153] width 57 height 7
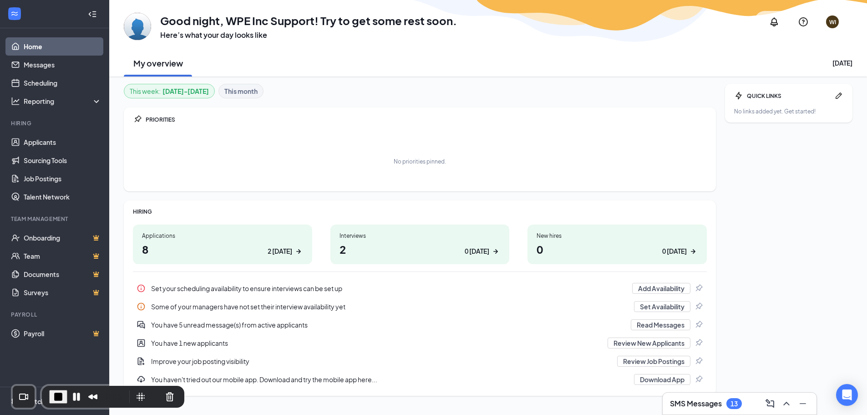
click at [623, 183] on div "No priorities pinned." at bounding box center [420, 161] width 574 height 46
click at [63, 162] on link "Sourcing Tools" at bounding box center [63, 160] width 78 height 18
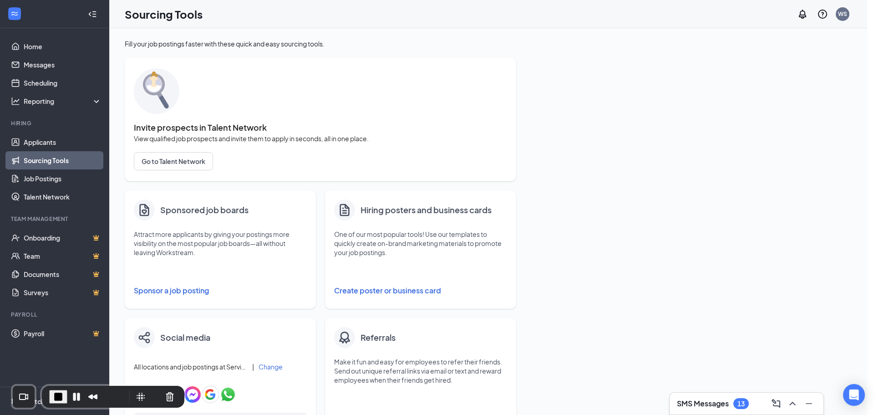
click at [249, 272] on div at bounding box center [220, 275] width 173 height 11
click at [167, 292] on button "Sponsor a job posting" at bounding box center [220, 290] width 173 height 18
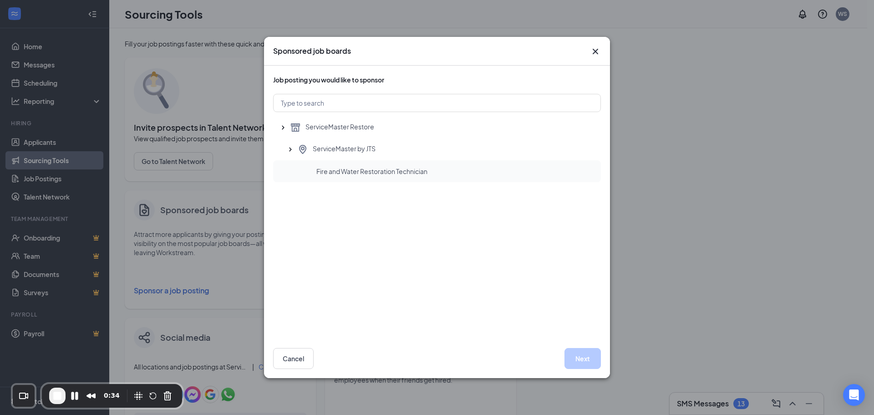
click at [362, 172] on span "Fire and Water Restoration Technician" at bounding box center [371, 171] width 111 height 9
click at [583, 354] on button "Next" at bounding box center [582, 358] width 36 height 21
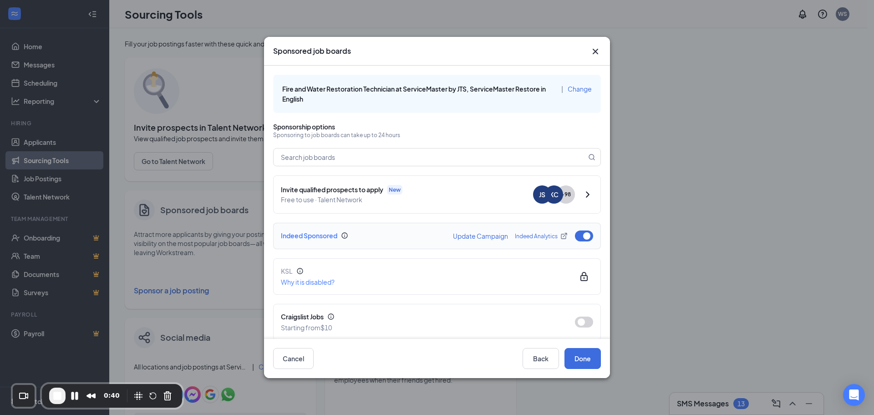
click at [578, 237] on button "button" at bounding box center [584, 235] width 18 height 11
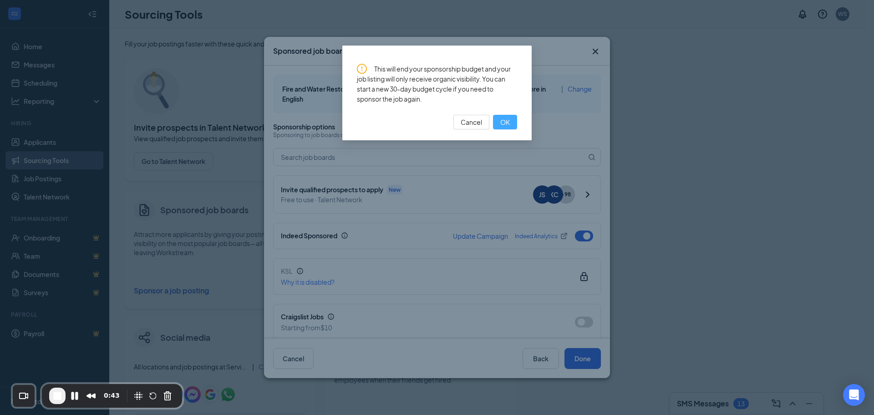
click at [505, 122] on span "OK" at bounding box center [505, 122] width 10 height 10
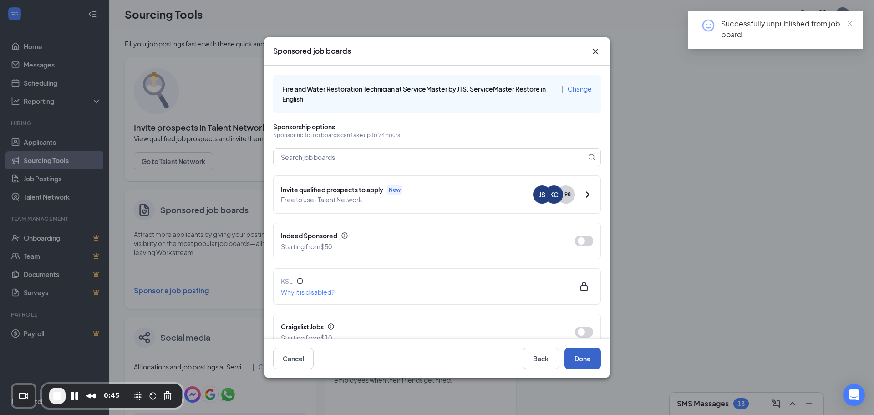
click at [586, 358] on button "Done" at bounding box center [582, 358] width 36 height 21
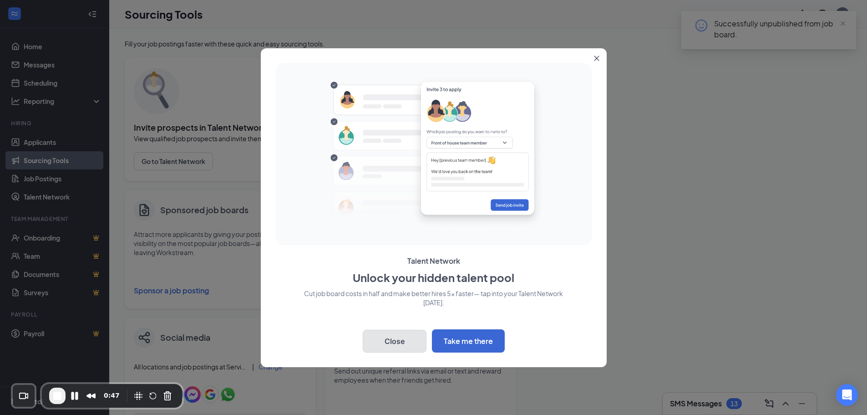
click at [396, 337] on button "Close" at bounding box center [395, 341] width 64 height 23
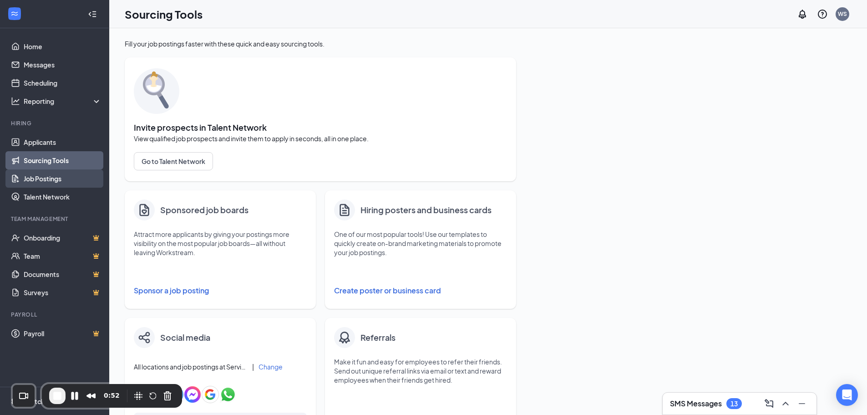
click at [44, 180] on link "Job Postings" at bounding box center [63, 178] width 78 height 18
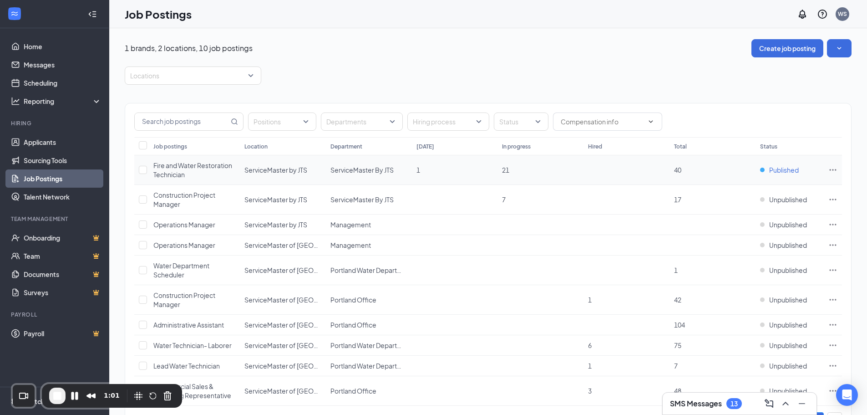
click at [781, 170] on span "Published" at bounding box center [784, 169] width 30 height 9
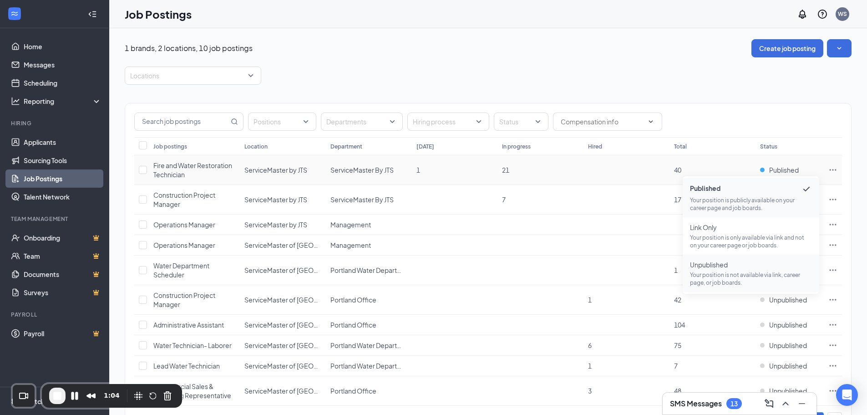
click at [740, 271] on p "Your position is not available via link, career page, or job boards." at bounding box center [751, 278] width 122 height 15
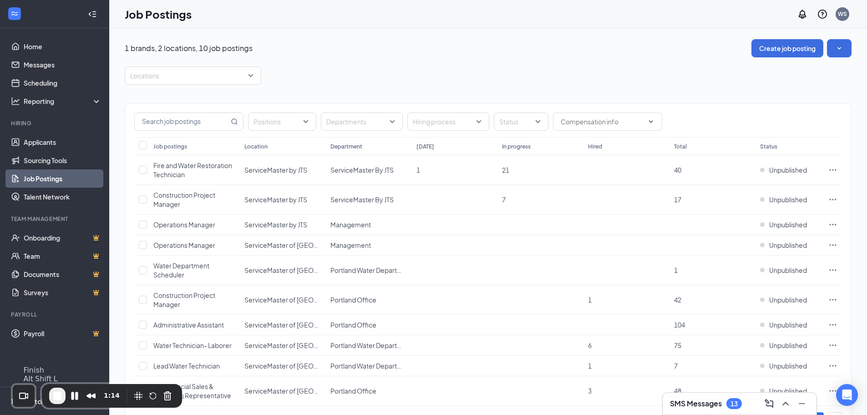
click at [58, 395] on span "End Recording" at bounding box center [57, 395] width 11 height 11
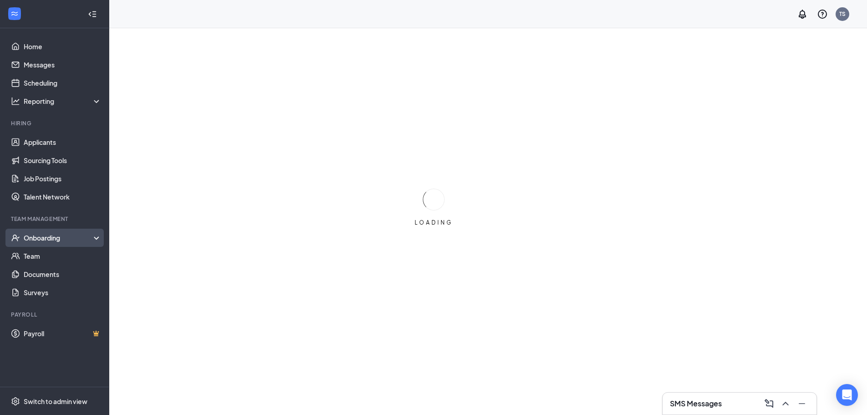
click at [62, 242] on div "Onboarding" at bounding box center [59, 237] width 70 height 9
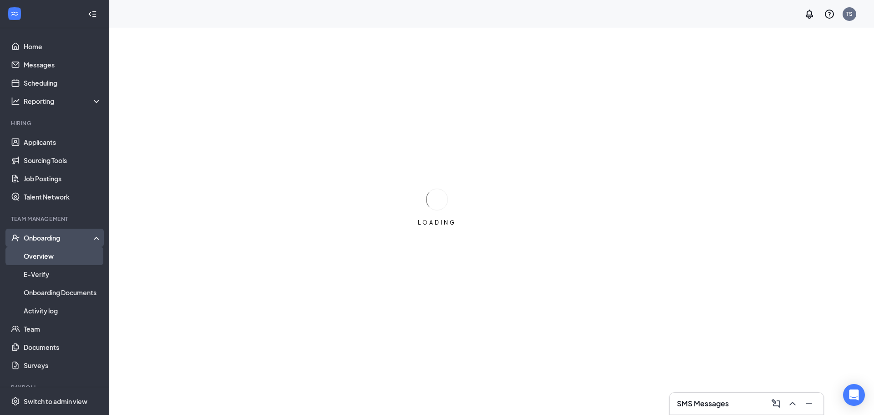
click at [46, 254] on link "Overview" at bounding box center [63, 256] width 78 height 18
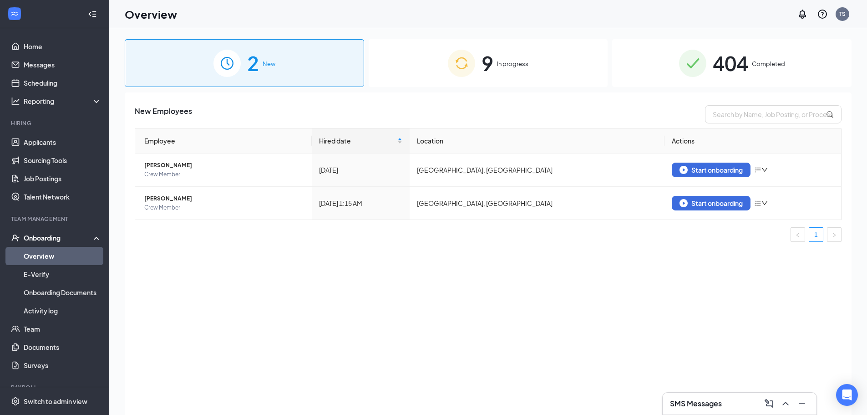
click at [497, 71] on div "9 In progress" at bounding box center [488, 63] width 239 height 48
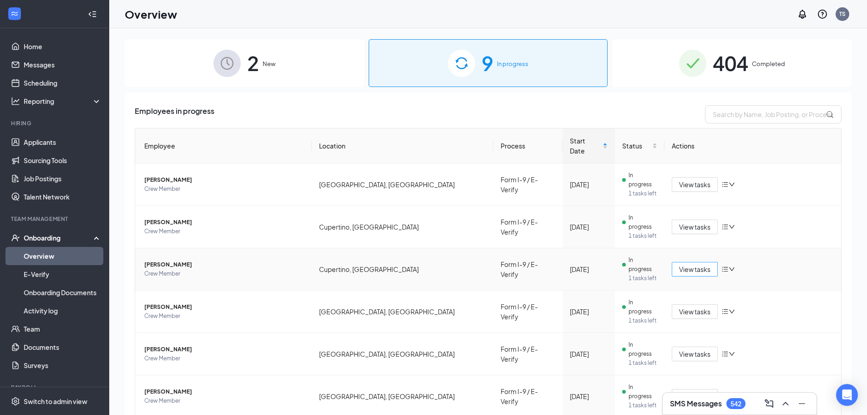
click at [691, 262] on button "View tasks" at bounding box center [695, 269] width 46 height 15
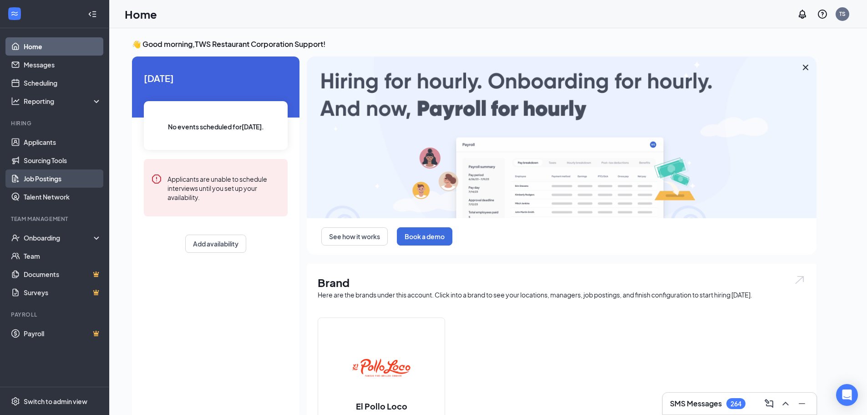
click at [61, 176] on link "Job Postings" at bounding box center [63, 178] width 78 height 18
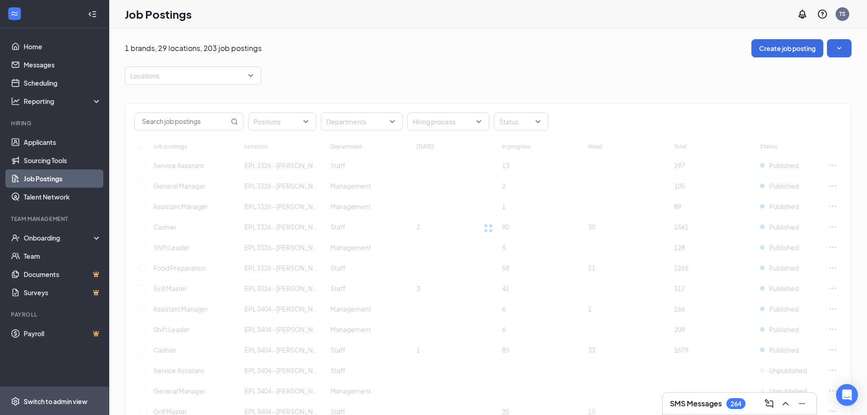
click at [36, 406] on span "Switch to admin view" at bounding box center [63, 401] width 78 height 28
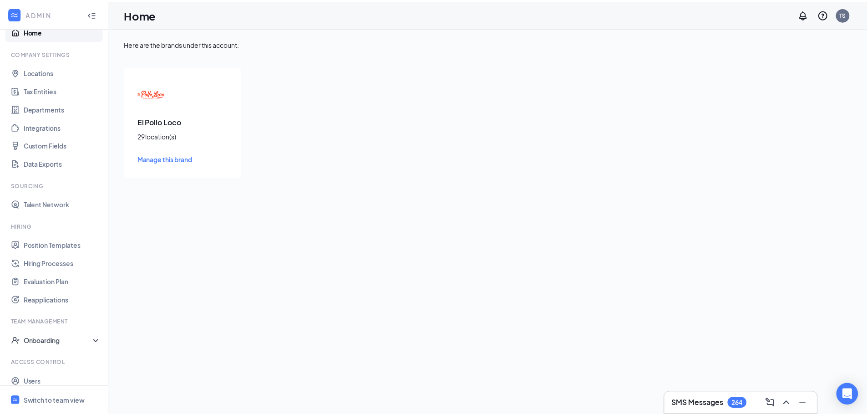
scroll to position [41, 0]
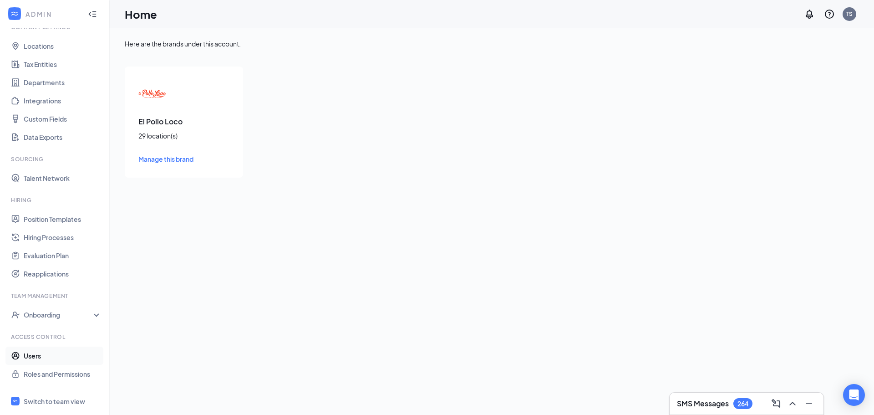
click at [30, 354] on link "Users" at bounding box center [63, 355] width 78 height 18
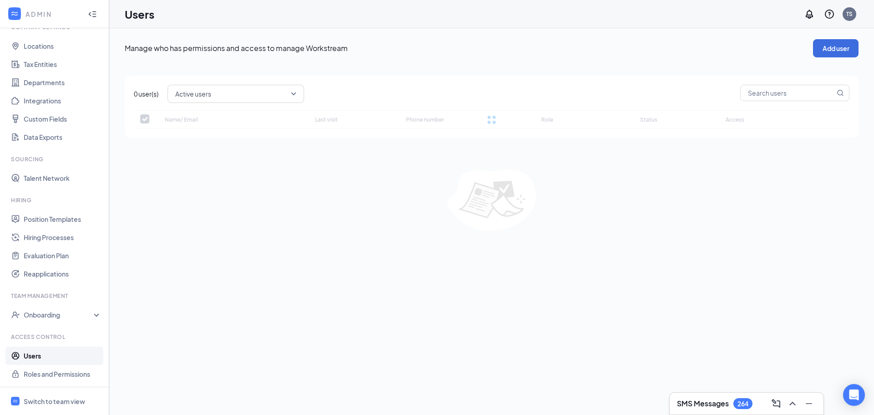
checkbox input "false"
click at [755, 96] on input "text" at bounding box center [781, 92] width 94 height 15
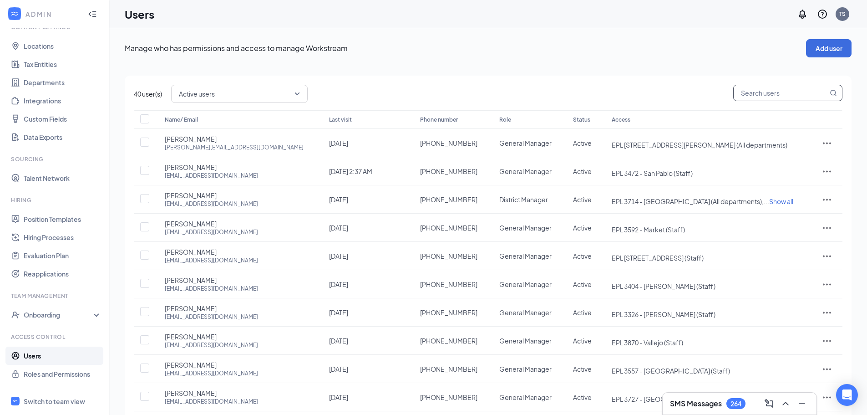
paste input "epl3877@eplfranchisee.com"
type input "epl3877@eplfranchisee.com"
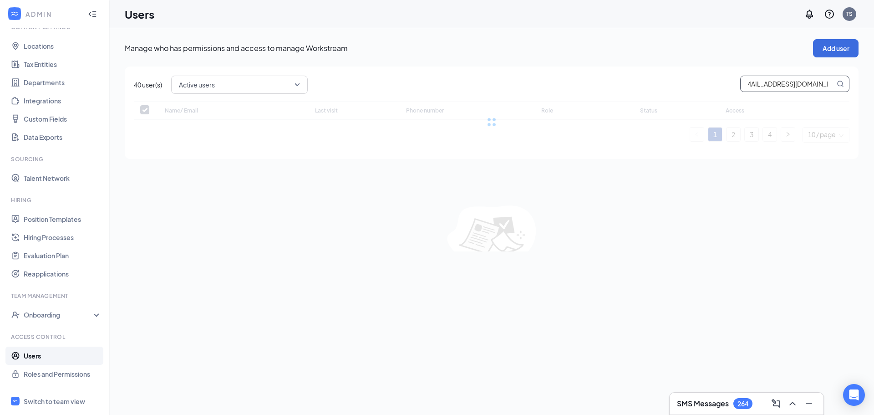
checkbox input "false"
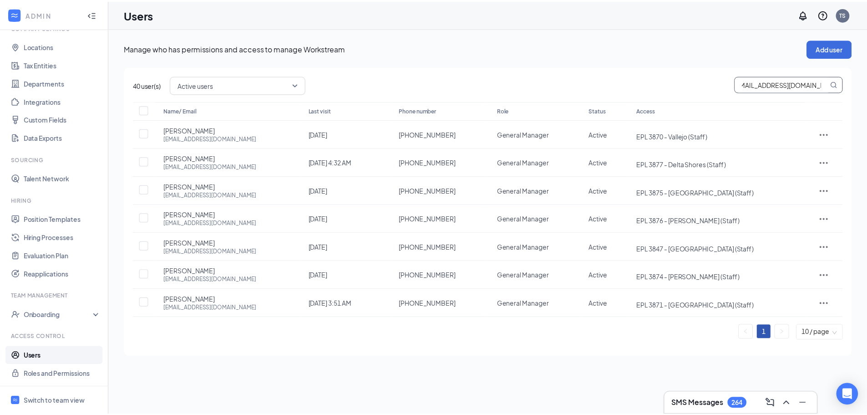
scroll to position [0, 0]
drag, startPoint x: 816, startPoint y: 83, endPoint x: 727, endPoint y: 84, distance: 88.3
click at [727, 84] on div "Active users epl3877@eplfranchisee.com" at bounding box center [510, 85] width 678 height 18
type input "e.com"
checkbox input "true"
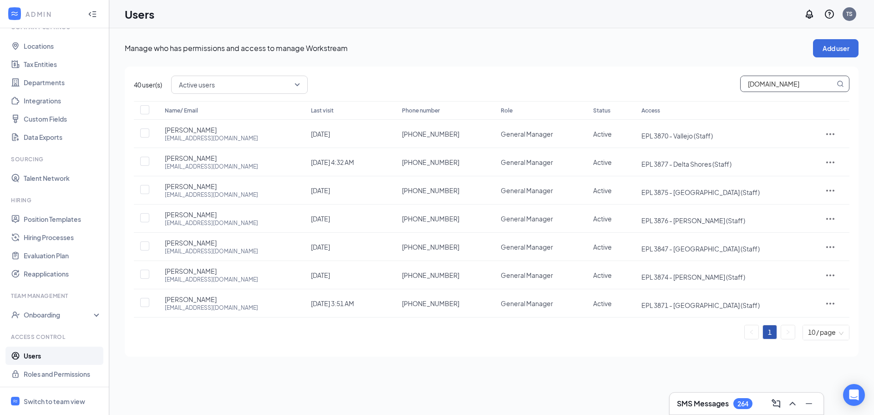
drag, startPoint x: 796, startPoint y: 85, endPoint x: 556, endPoint y: 71, distance: 241.1
click at [572, 73] on div "40 user(s) Active users e.com Name/ Email Last visit Phone number Role Status A…" at bounding box center [492, 211] width 734 height 290
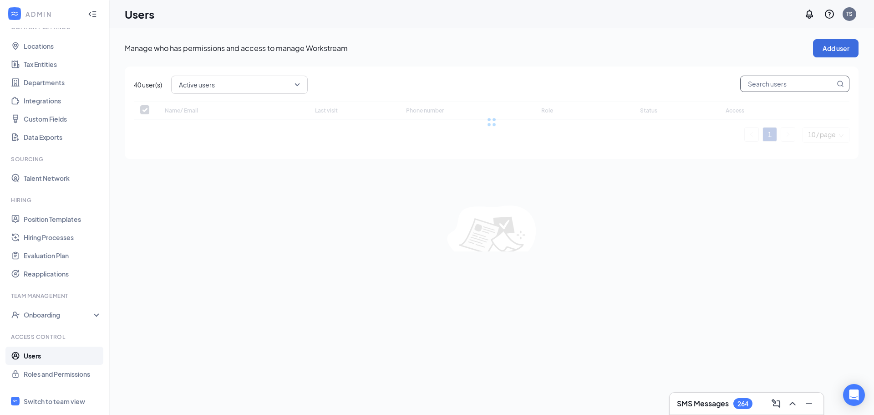
checkbox input "false"
click at [398, 63] on div "Manage who has permissions and access to manage Workstream Add user 40 user(s) …" at bounding box center [488, 240] width 727 height 402
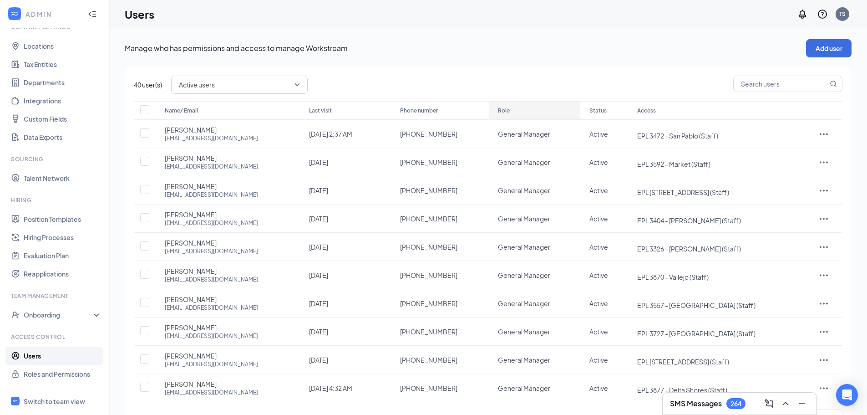
click at [515, 105] on icon "ArrowDown" at bounding box center [515, 110] width 11 height 11
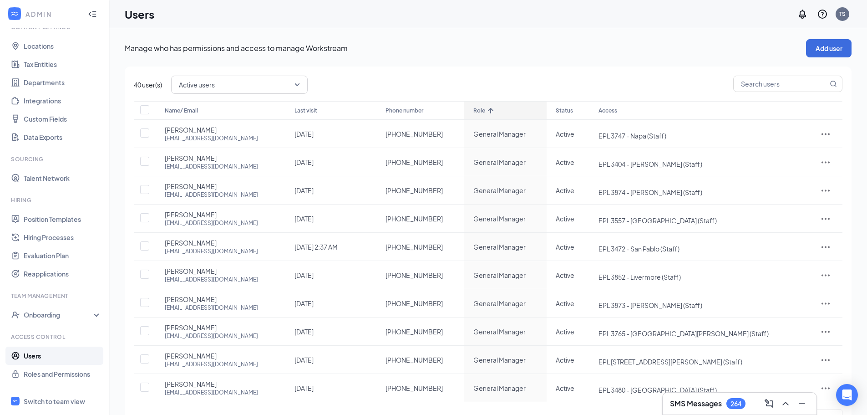
click at [532, 110] on div "Role" at bounding box center [505, 110] width 64 height 11
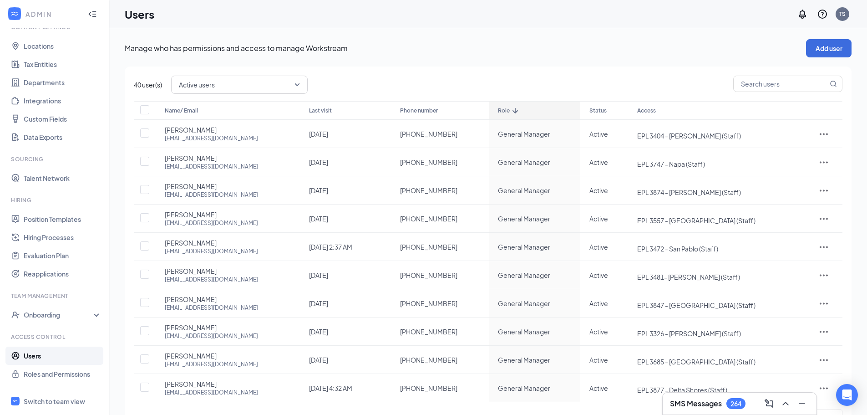
click at [531, 113] on div "Role" at bounding box center [534, 110] width 73 height 11
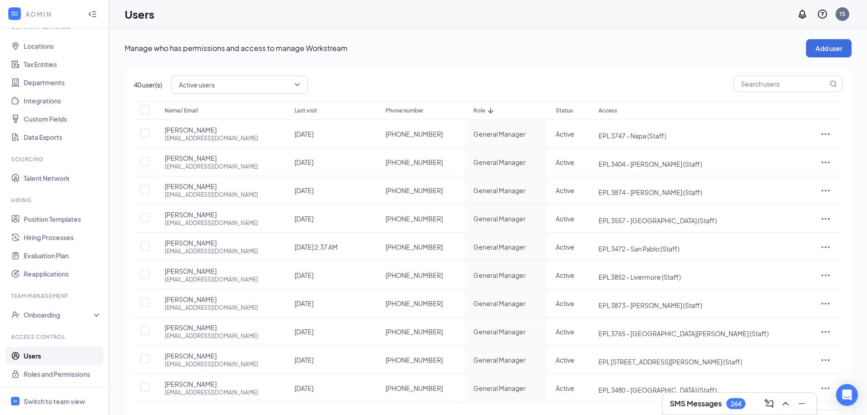
click at [516, 109] on div "Role" at bounding box center [505, 110] width 64 height 11
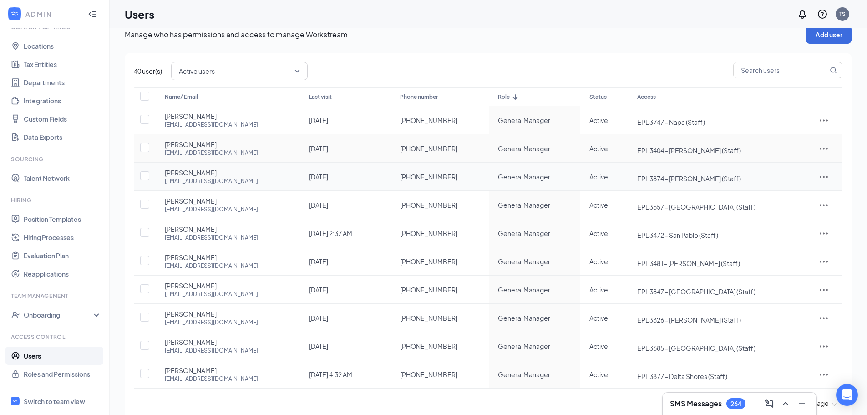
scroll to position [37, 0]
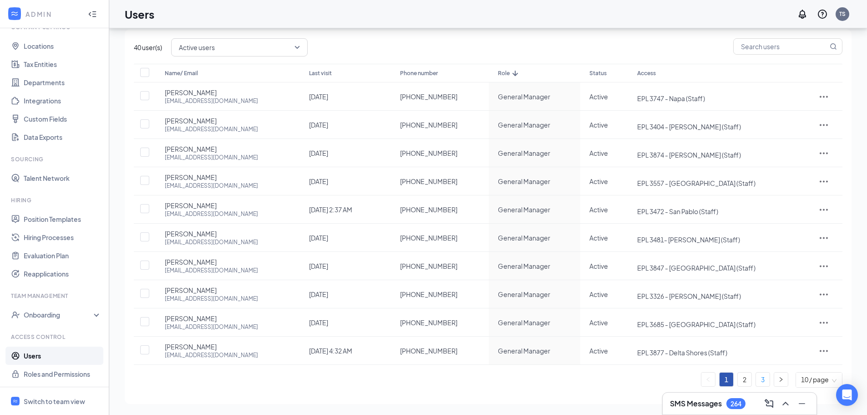
click at [762, 382] on link "3" at bounding box center [763, 379] width 14 height 14
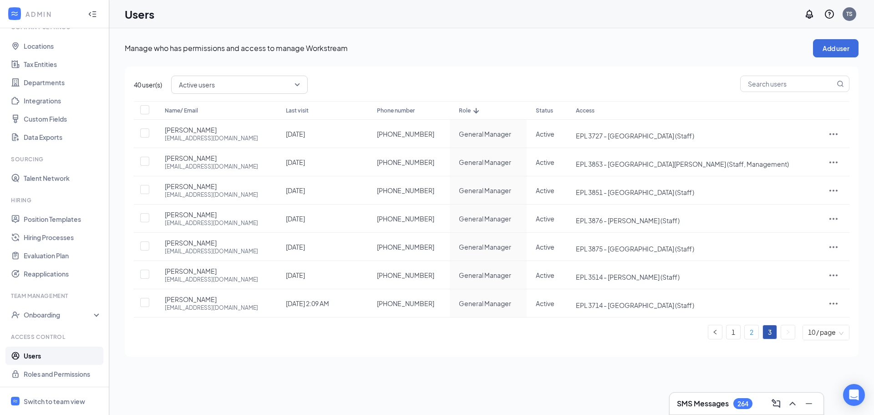
click at [754, 332] on link "2" at bounding box center [752, 332] width 14 height 14
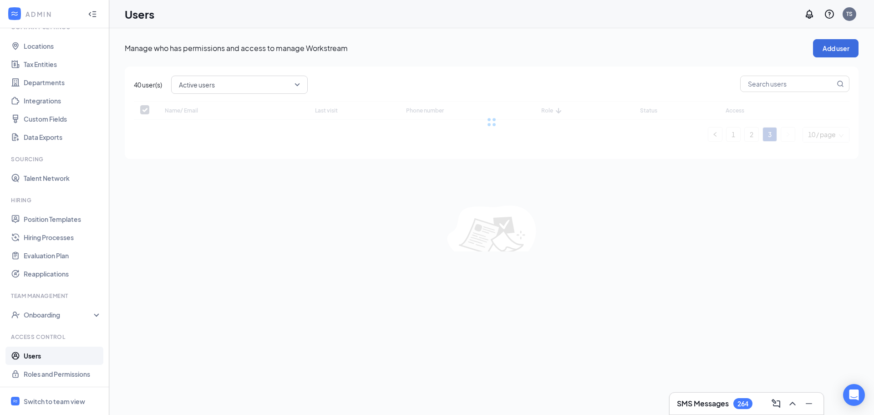
checkbox input "false"
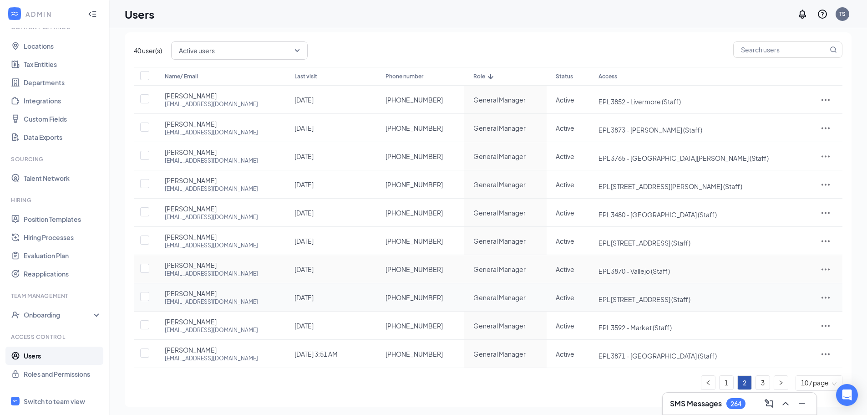
scroll to position [37, 0]
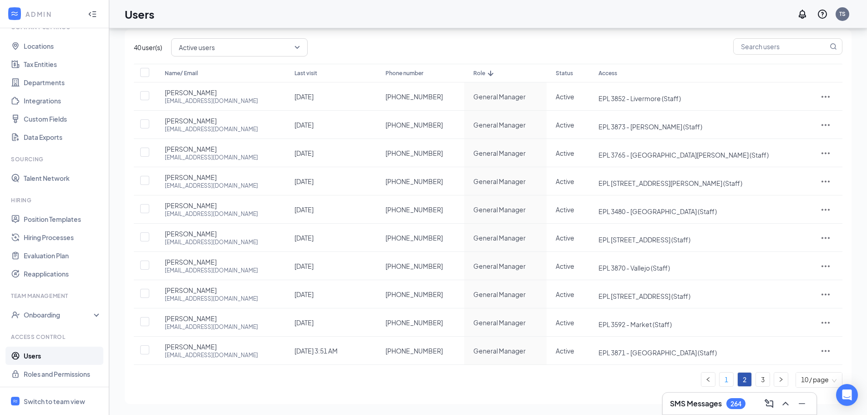
click at [728, 376] on link "1" at bounding box center [727, 379] width 14 height 14
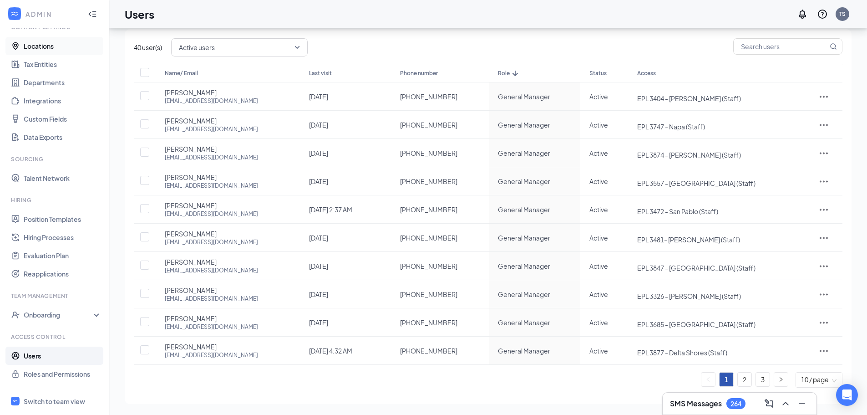
click at [56, 50] on link "Locations" at bounding box center [63, 46] width 78 height 18
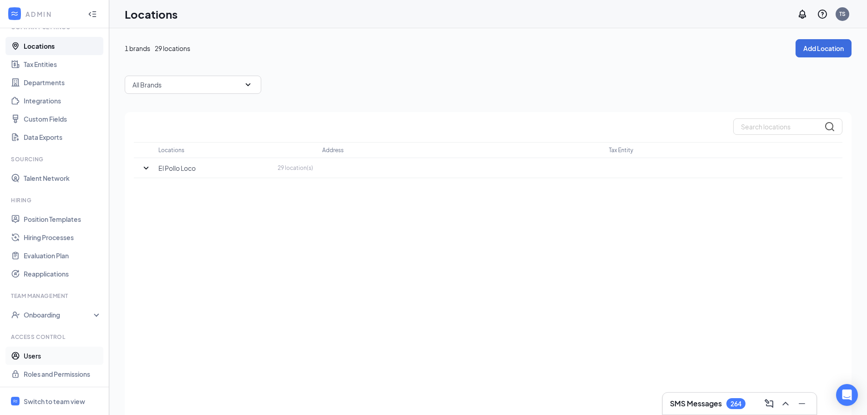
click at [41, 353] on link "Users" at bounding box center [63, 355] width 78 height 18
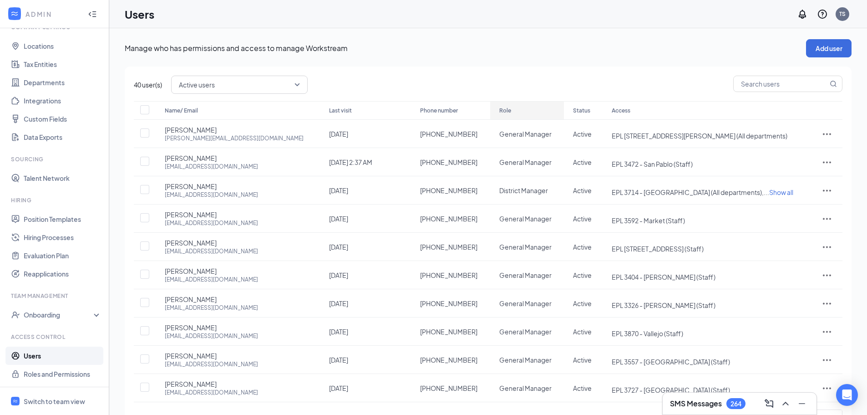
click at [499, 107] on div "Role" at bounding box center [527, 110] width 56 height 11
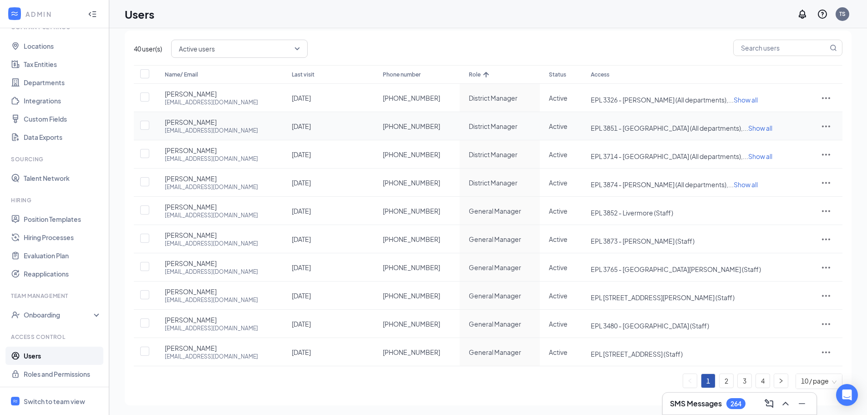
scroll to position [37, 0]
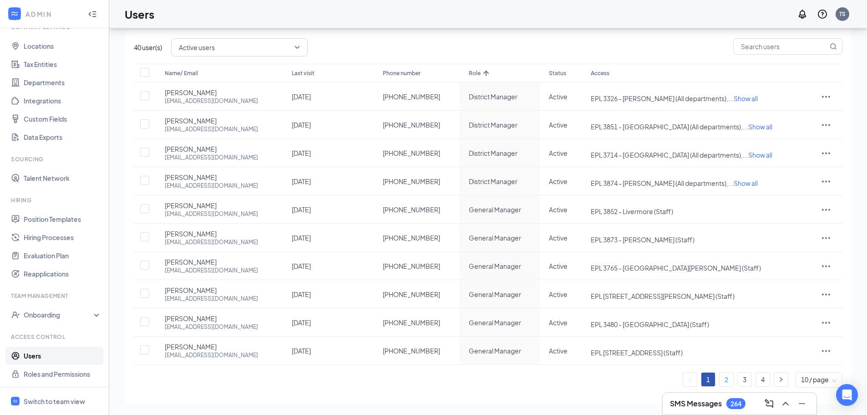
click at [725, 378] on link "2" at bounding box center [727, 379] width 14 height 14
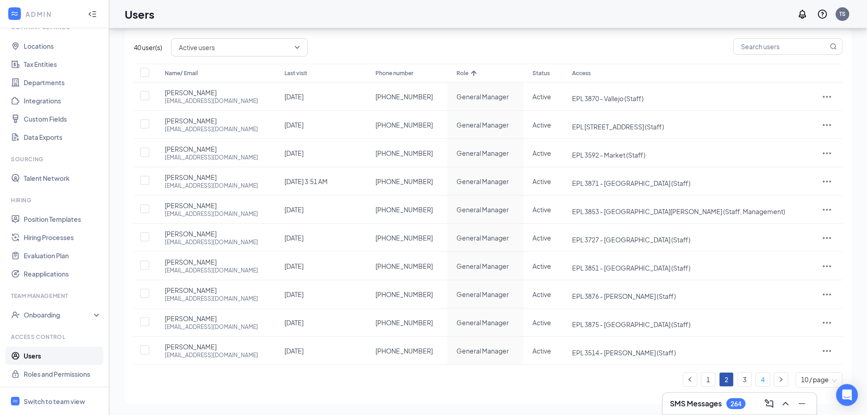
click at [758, 379] on link "4" at bounding box center [763, 379] width 14 height 14
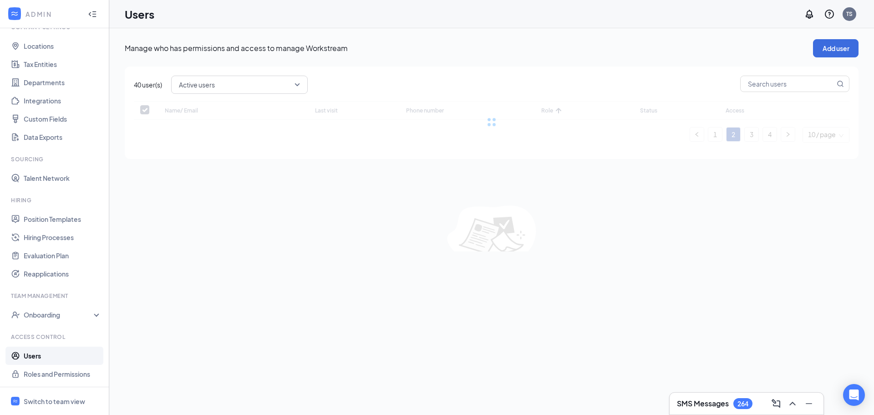
checkbox input "false"
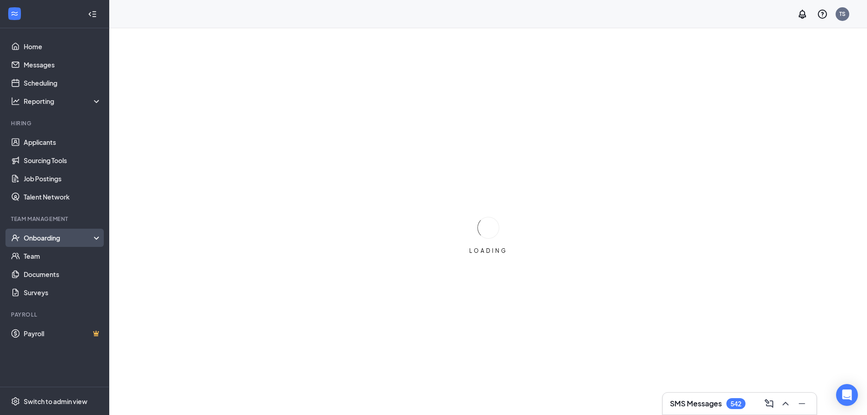
click at [56, 236] on div "Onboarding" at bounding box center [59, 237] width 70 height 9
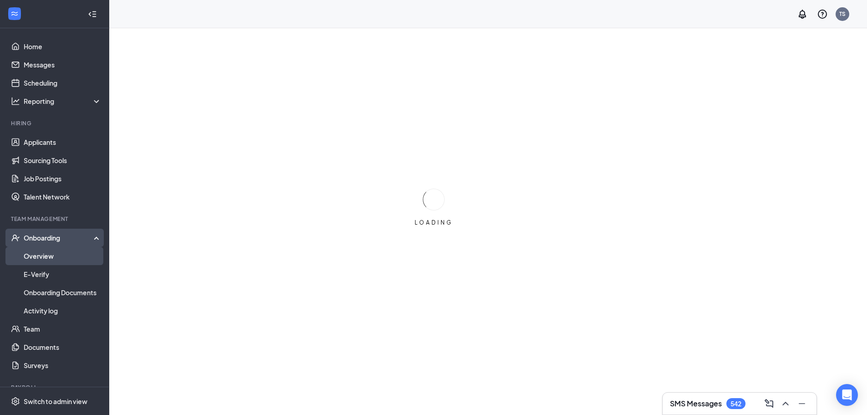
click at [43, 254] on link "Overview" at bounding box center [63, 256] width 78 height 18
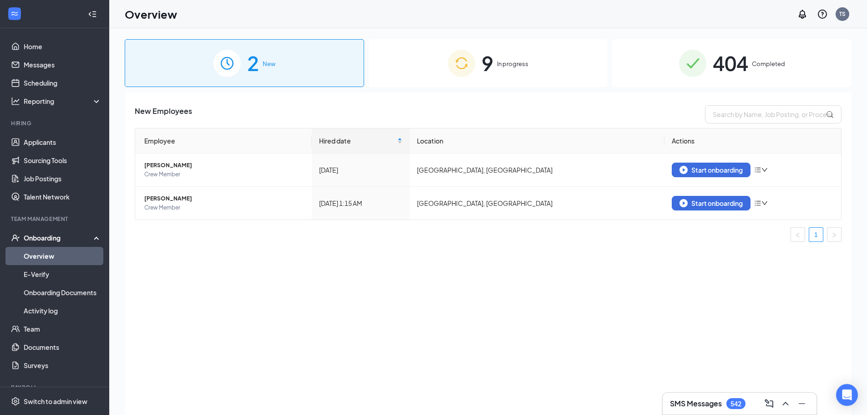
click at [475, 75] on img at bounding box center [461, 63] width 27 height 27
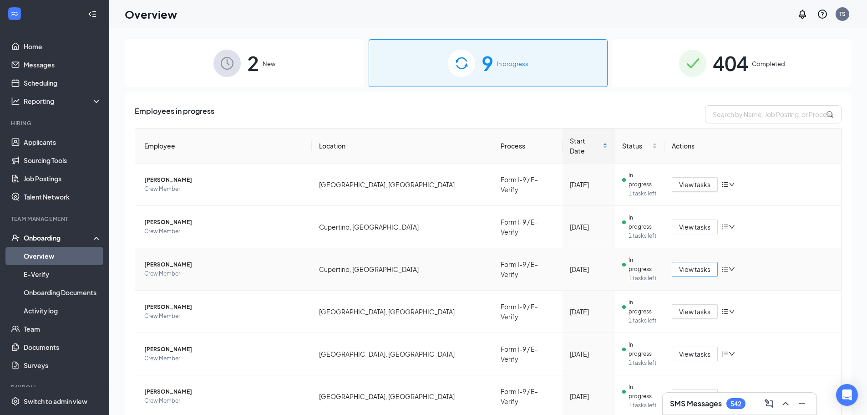
click at [684, 264] on span "View tasks" at bounding box center [694, 269] width 31 height 10
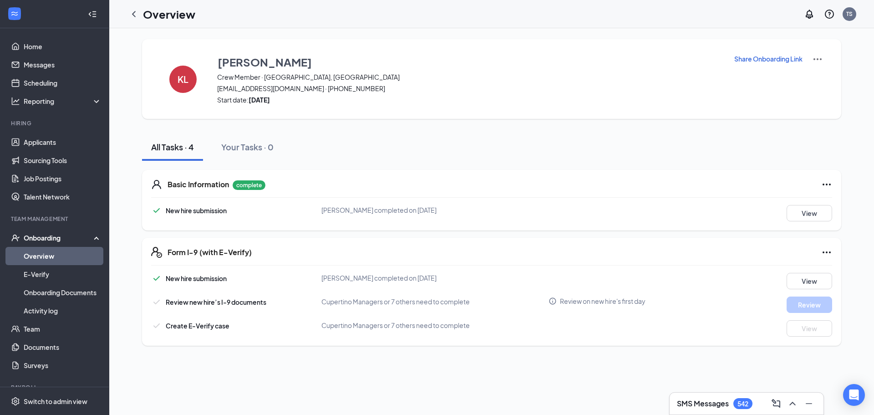
click at [829, 248] on icon "Ellipses" at bounding box center [826, 252] width 11 height 11
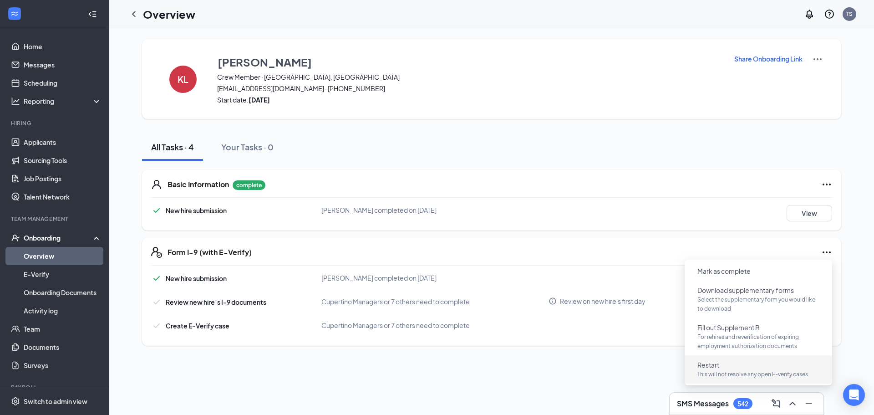
click at [716, 377] on p "This will not resolve any open E-verify cases" at bounding box center [758, 374] width 122 height 9
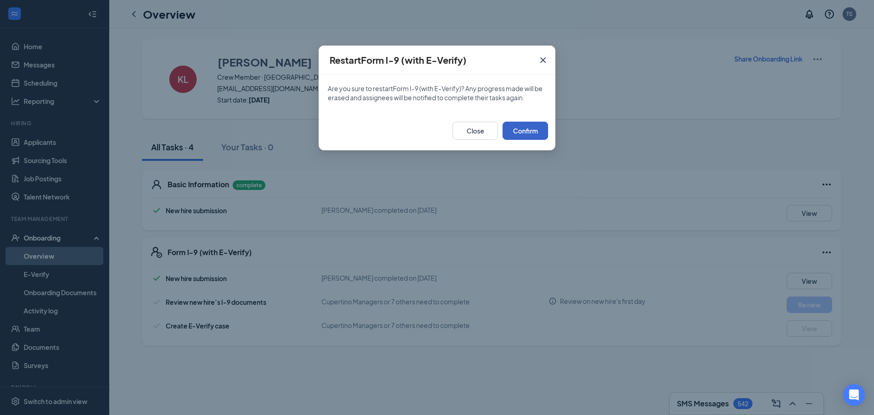
click at [541, 136] on button "Confirm" at bounding box center [525, 131] width 46 height 18
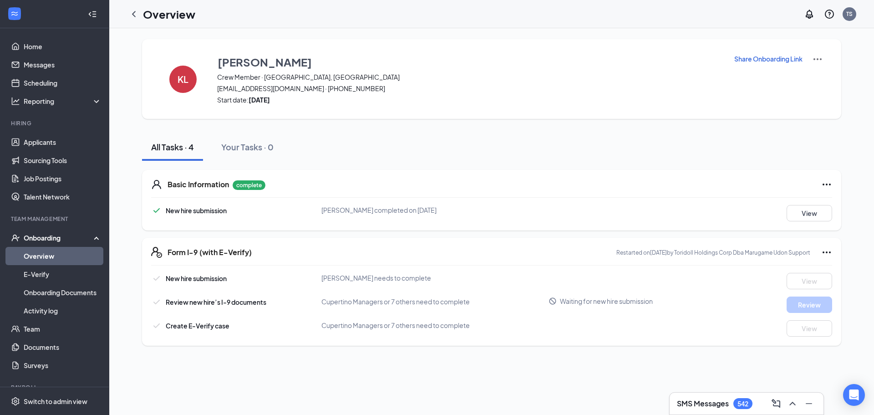
click at [770, 55] on p "Share Onboarding Link" at bounding box center [768, 58] width 68 height 9
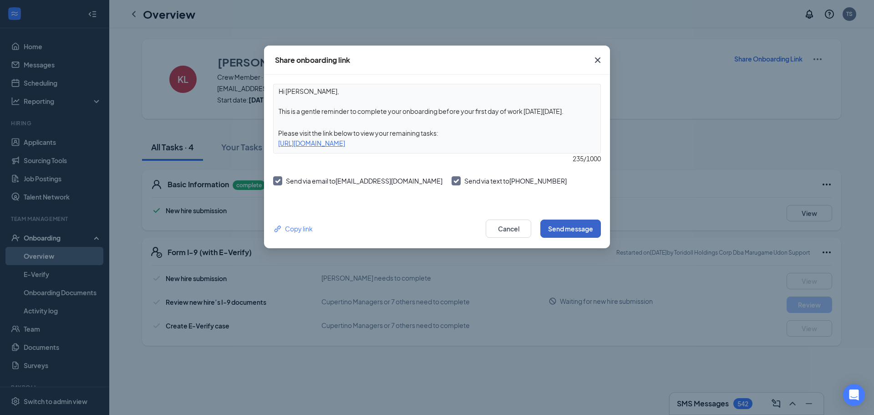
click at [573, 229] on button "Send message" at bounding box center [570, 228] width 61 height 18
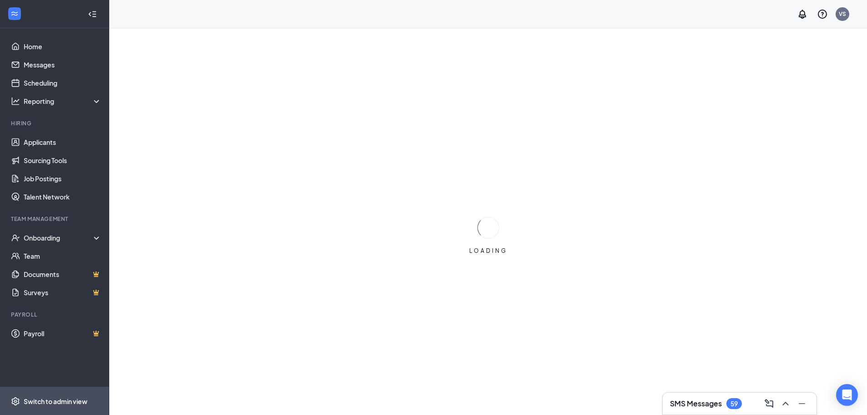
click at [33, 406] on span "Switch to admin view" at bounding box center [63, 401] width 78 height 28
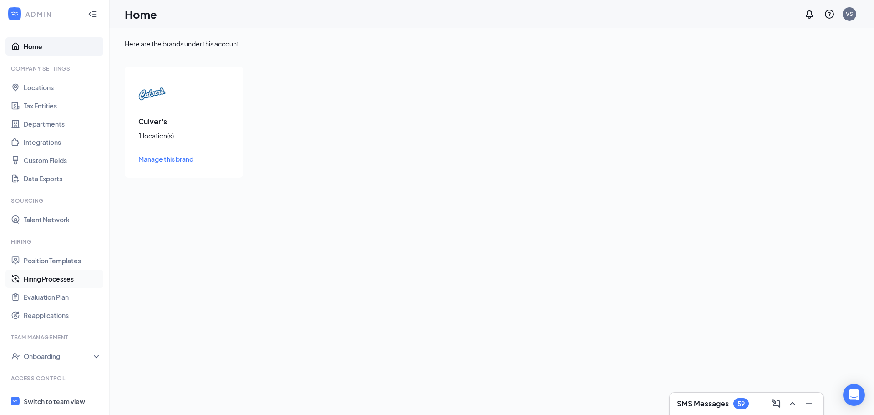
click at [43, 284] on link "Hiring Processes" at bounding box center [63, 278] width 78 height 18
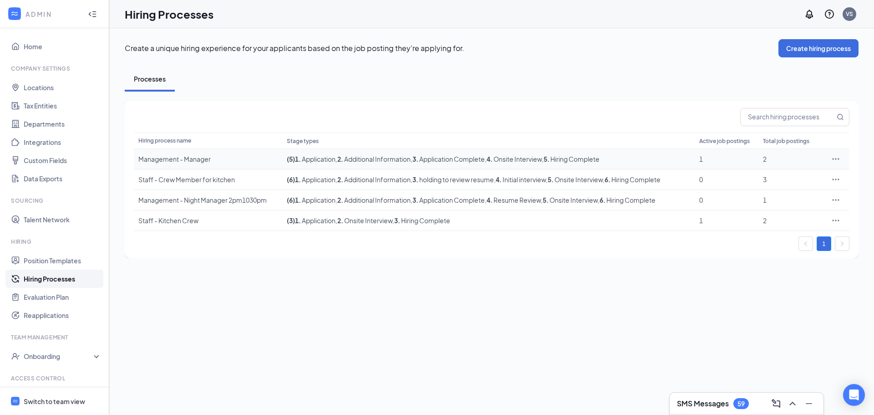
click at [181, 158] on div "Management - Manager" at bounding box center [207, 158] width 139 height 9
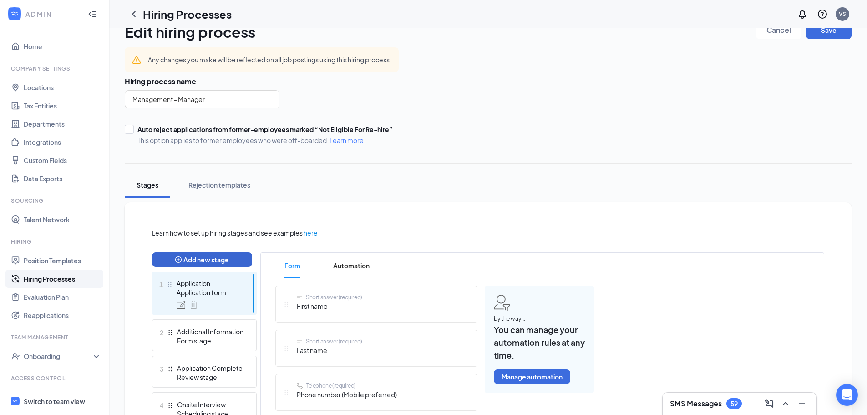
scroll to position [182, 0]
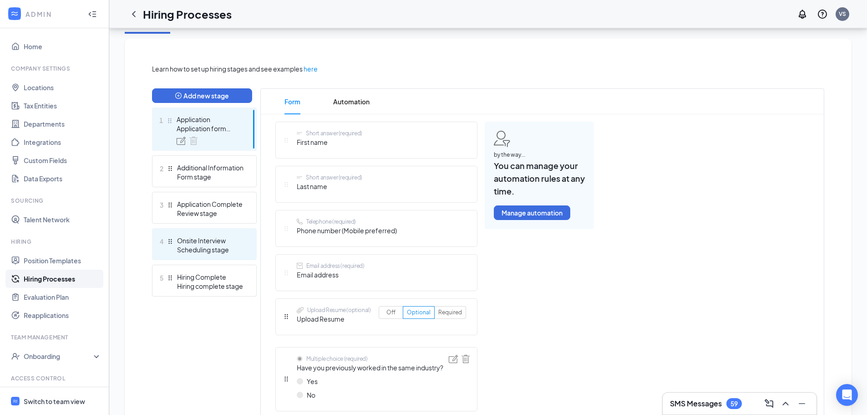
click at [203, 242] on div "Onsite Interview" at bounding box center [210, 240] width 66 height 9
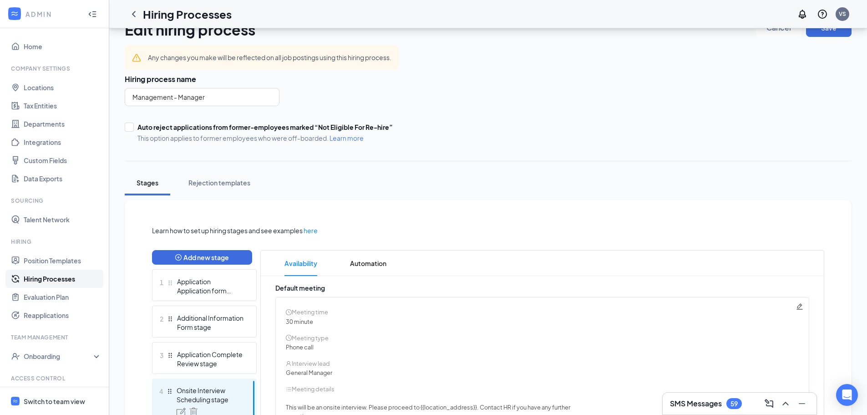
scroll to position [6, 0]
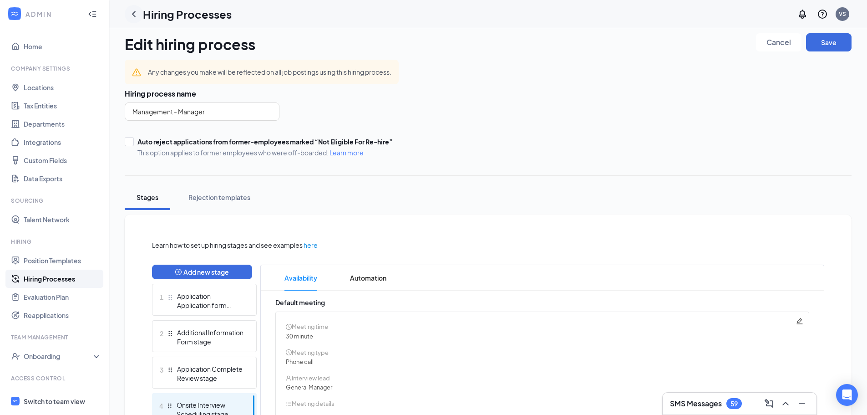
click at [135, 14] on icon "ChevronLeft" at bounding box center [133, 14] width 11 height 11
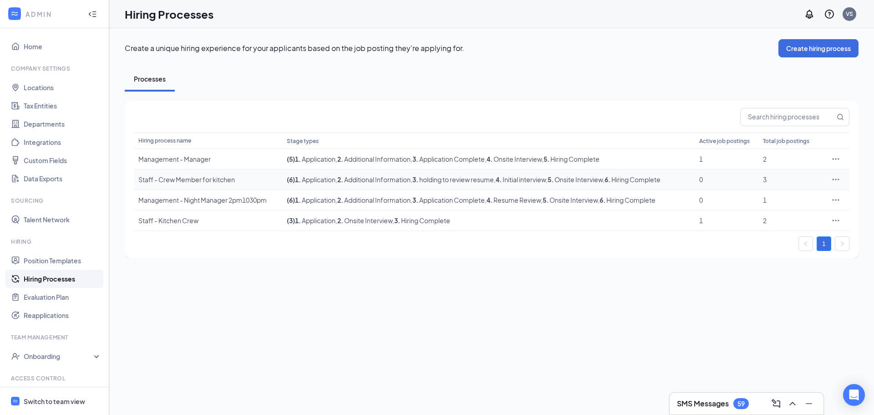
click at [181, 179] on div "Staff - Crew Member for kitchen" at bounding box center [207, 179] width 139 height 9
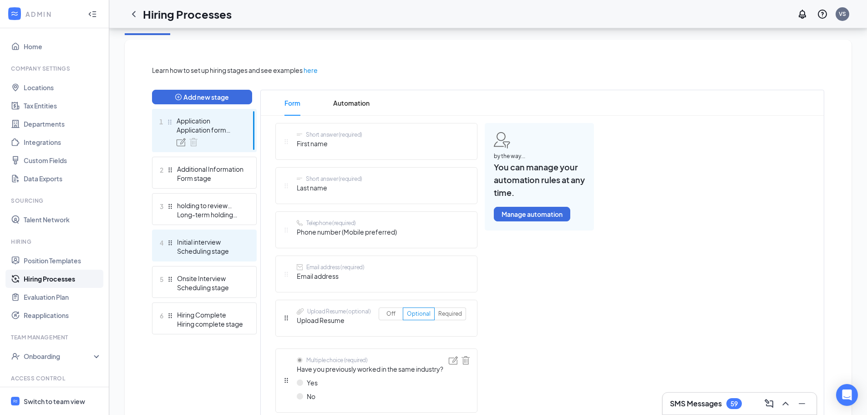
scroll to position [182, 0]
click at [203, 247] on div "Scheduling stage" at bounding box center [210, 249] width 66 height 9
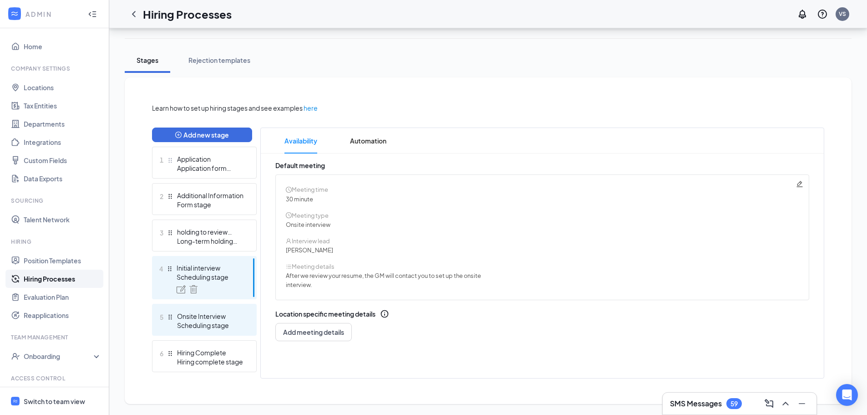
click at [199, 324] on div "Scheduling stage" at bounding box center [210, 324] width 66 height 9
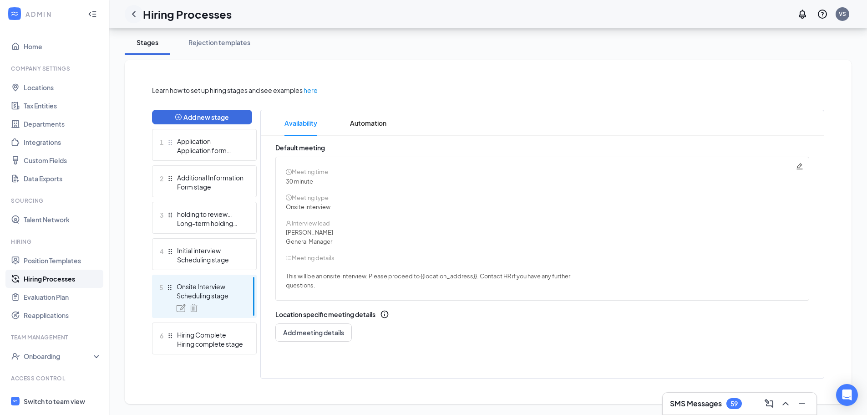
click at [132, 15] on icon "ChevronLeft" at bounding box center [133, 14] width 11 height 11
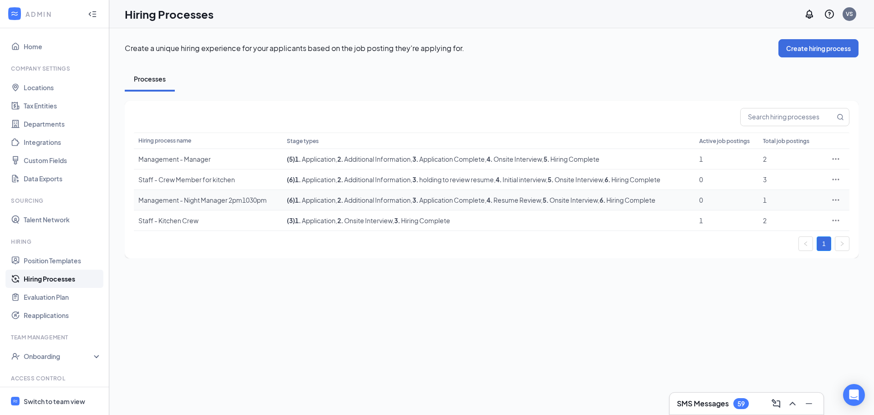
click at [188, 202] on div "Management - Night Manager 2pm1030pm" at bounding box center [207, 199] width 139 height 9
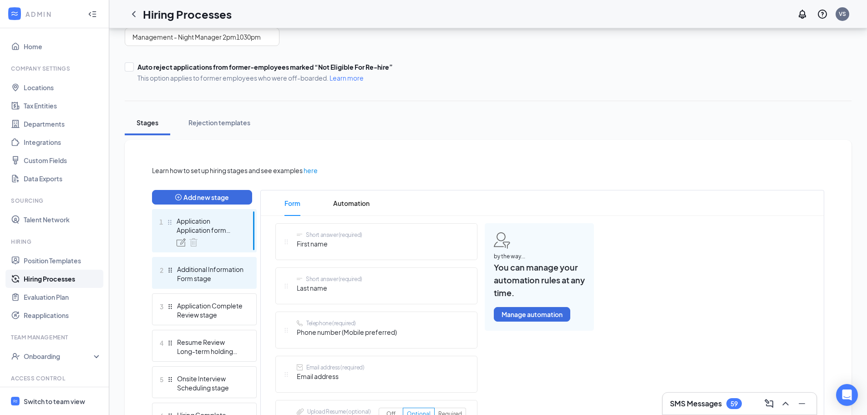
scroll to position [273, 0]
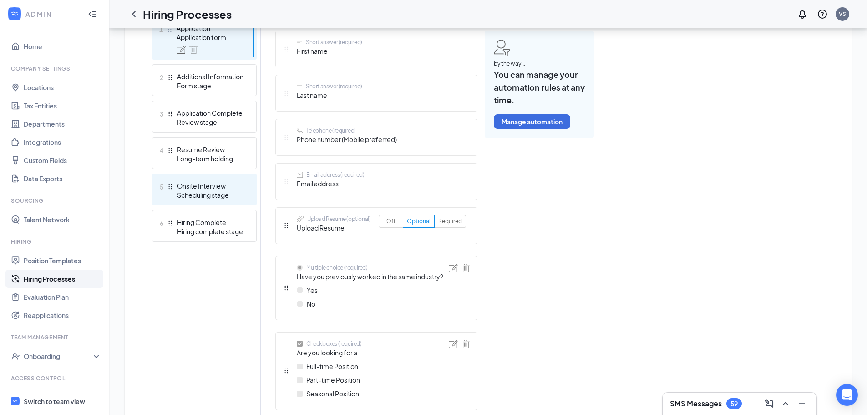
click at [205, 190] on div "Scheduling stage" at bounding box center [210, 194] width 66 height 9
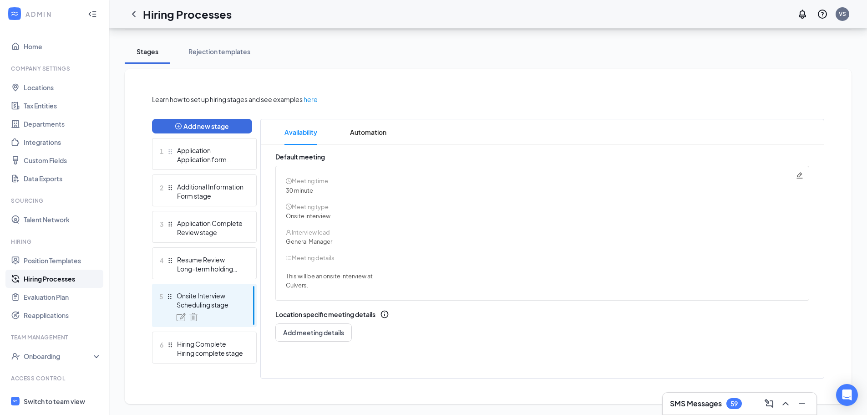
scroll to position [152, 0]
click at [133, 14] on icon "ChevronLeft" at bounding box center [134, 14] width 4 height 6
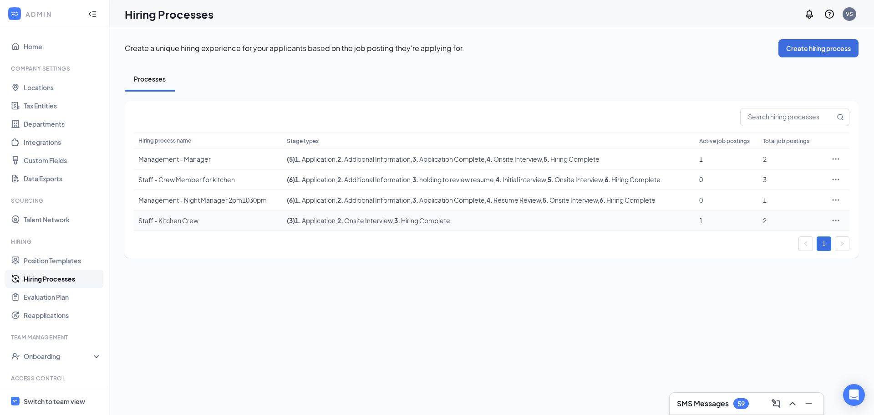
click at [173, 219] on div "Staff - Kitchen Crew" at bounding box center [207, 220] width 139 height 9
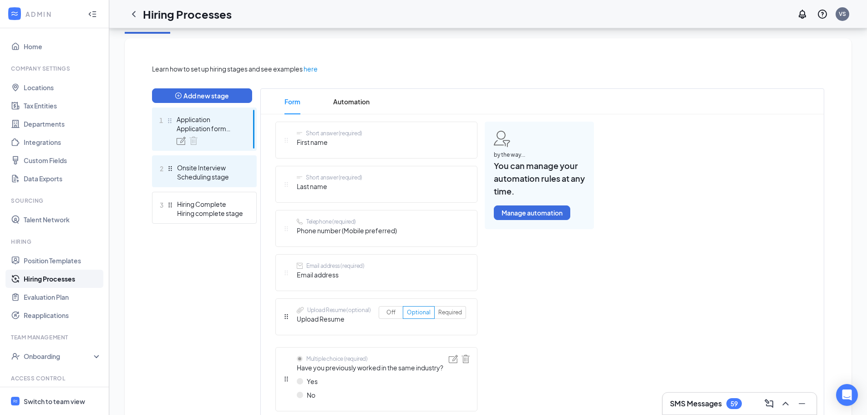
click at [199, 181] on div "Scheduling stage" at bounding box center [210, 176] width 66 height 9
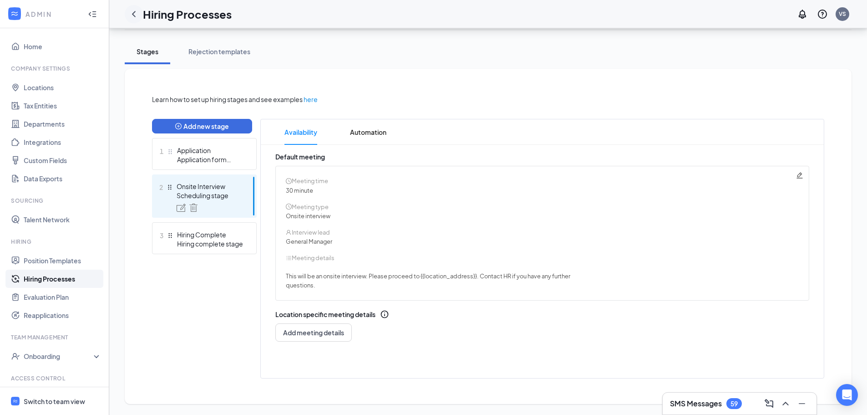
click at [134, 12] on icon "ChevronLeft" at bounding box center [133, 14] width 11 height 11
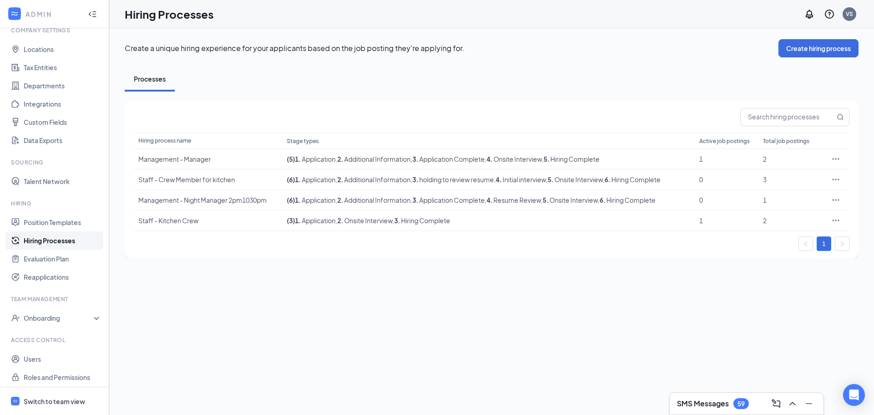
scroll to position [41, 0]
click at [41, 354] on link "Users" at bounding box center [63, 355] width 78 height 18
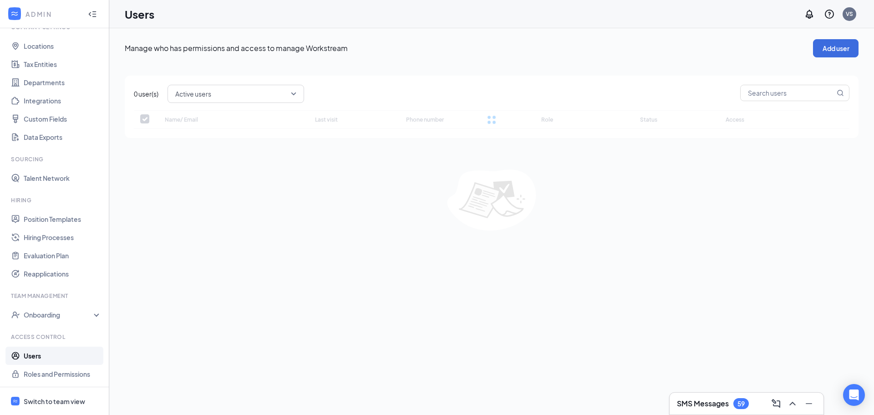
checkbox input "false"
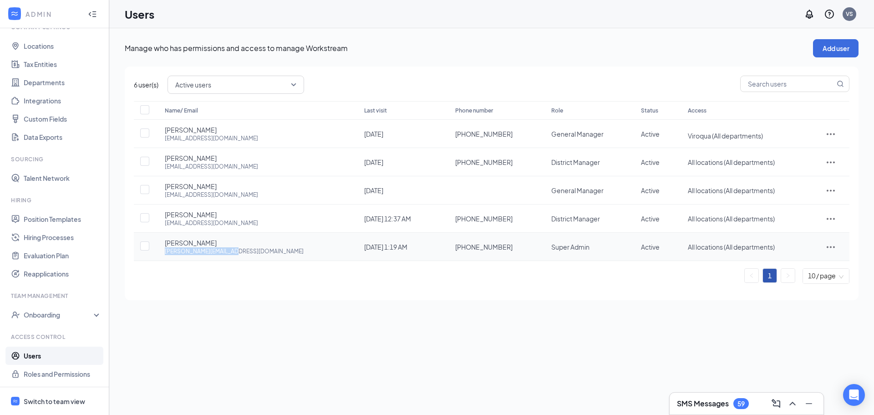
drag, startPoint x: 241, startPoint y: 251, endPoint x: 165, endPoint y: 257, distance: 75.7
click at [165, 257] on td "[PERSON_NAME] [PERSON_NAME][EMAIL_ADDRESS][DOMAIN_NAME]" at bounding box center [255, 247] width 199 height 28
copy div "[PERSON_NAME][EMAIL_ADDRESS][DOMAIN_NAME]"
